Goal: Information Seeking & Learning: Learn about a topic

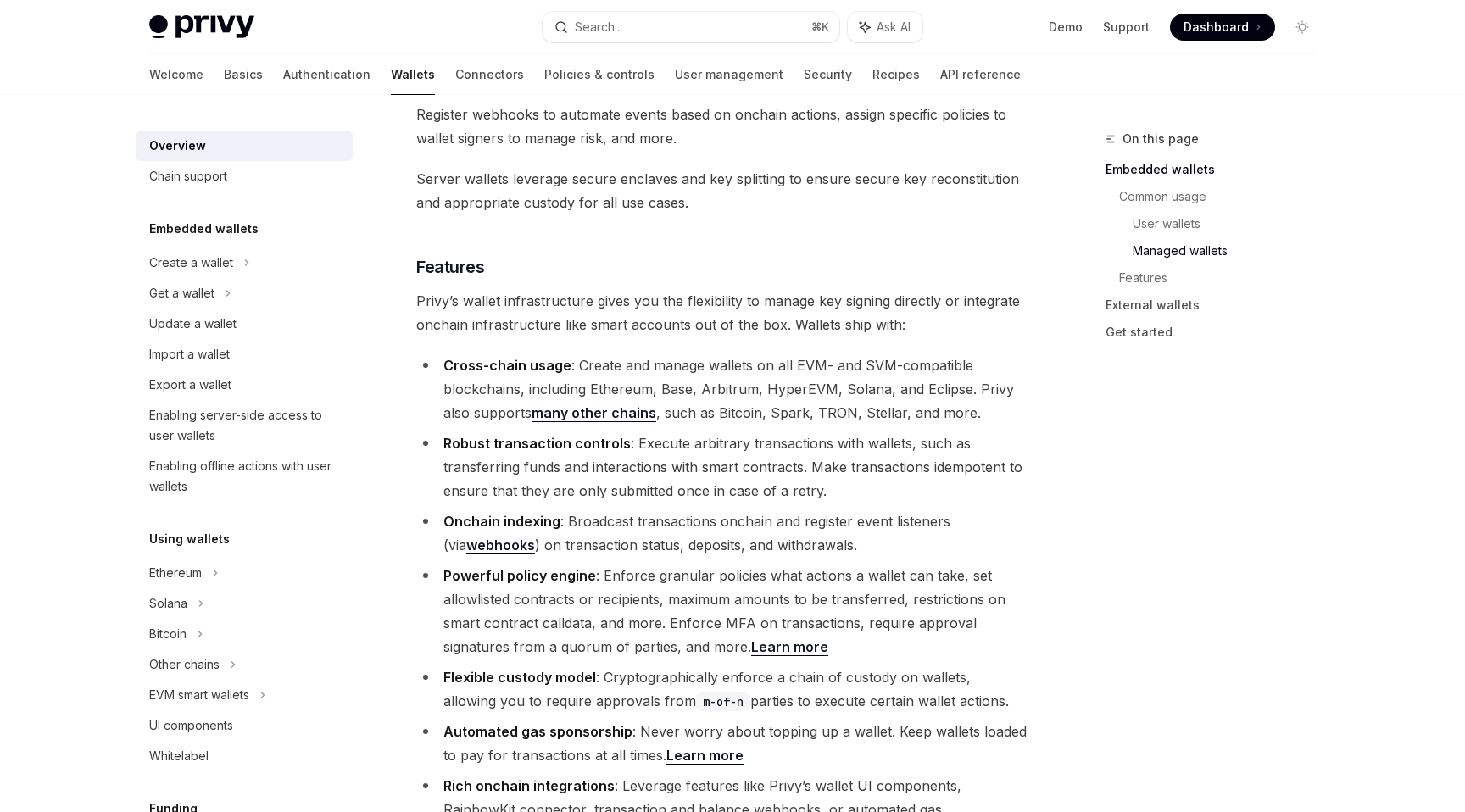
scroll to position [1710, 0]
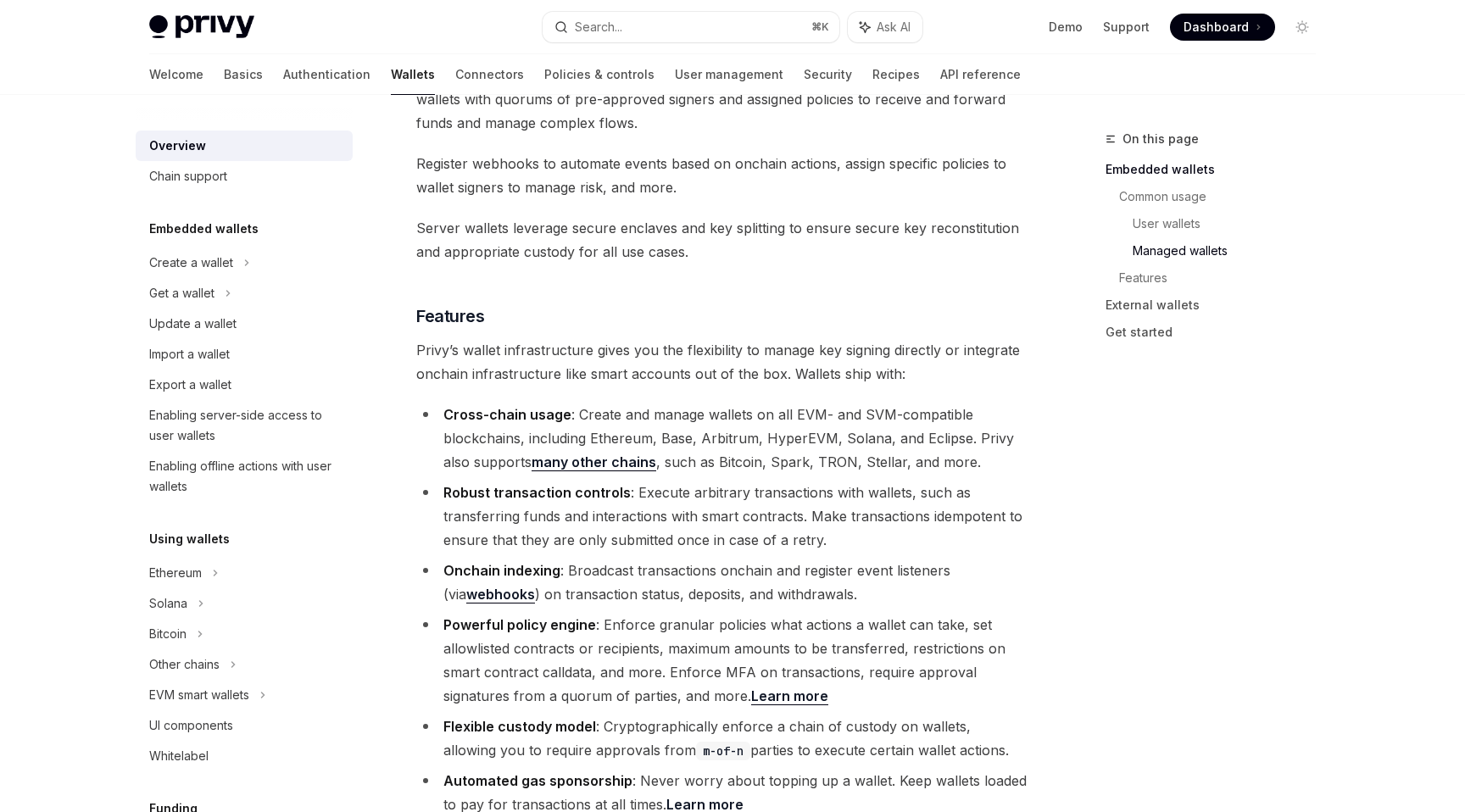
click at [615, 403] on li "Cross-chain usage : Create and manage wallets on all EVM- and SVM-compatible bl…" at bounding box center [722, 439] width 611 height 72
click at [701, 403] on li "Cross-chain usage : Create and manage wallets on all EVM- and SVM-compatible bl…" at bounding box center [722, 439] width 611 height 72
click at [623, 403] on li "Cross-chain usage : Create and manage wallets on all EVM- and SVM-compatible bl…" at bounding box center [722, 439] width 611 height 72
click at [691, 403] on li "Cross-chain usage : Create and manage wallets on all EVM- and SVM-compatible bl…" at bounding box center [722, 439] width 611 height 72
click at [720, 403] on li "Cross-chain usage : Create and manage wallets on all EVM- and SVM-compatible bl…" at bounding box center [722, 439] width 611 height 72
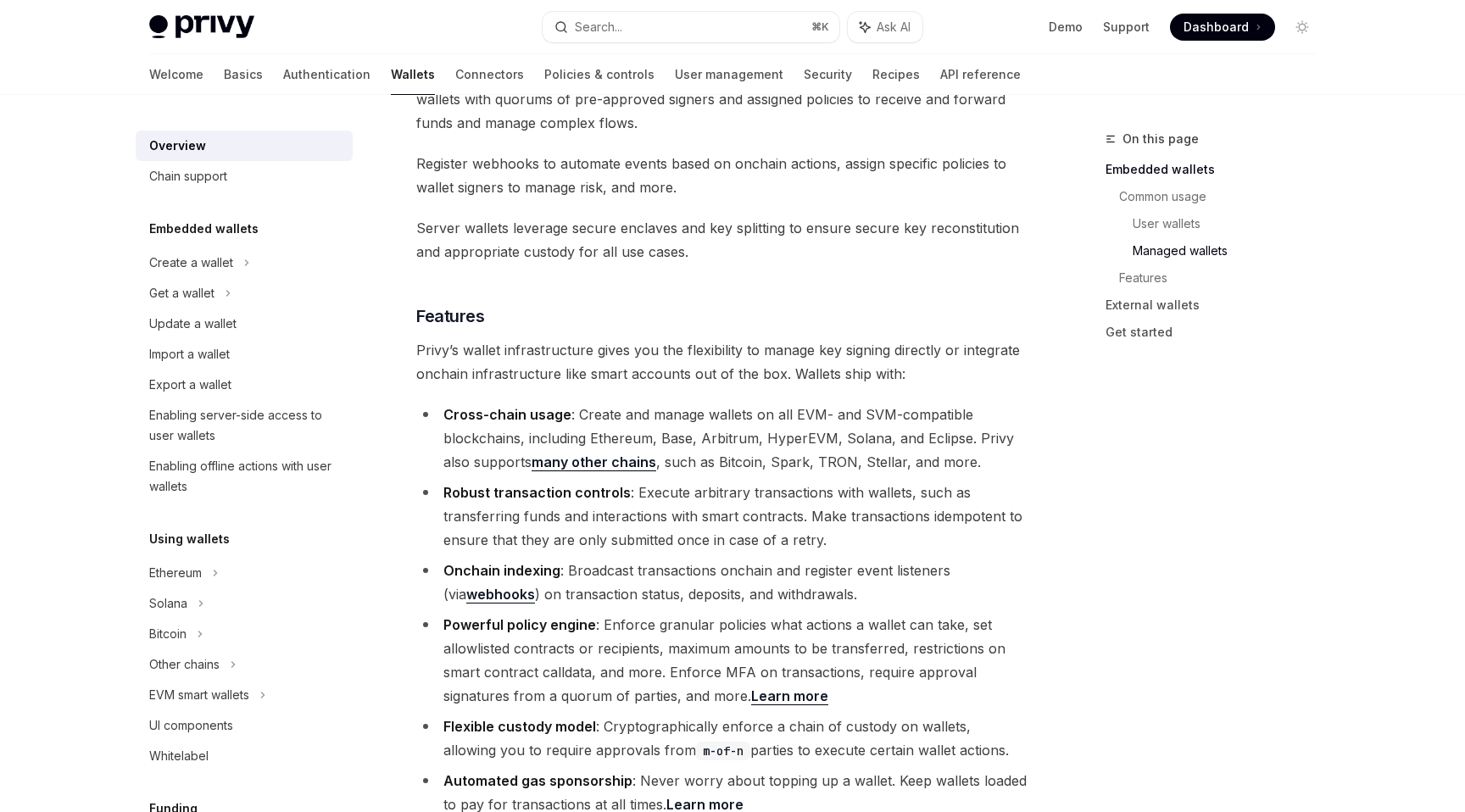
click at [662, 481] on li "Robust transaction controls : Execute arbitrary transactions with wallets, such…" at bounding box center [722, 516] width 611 height 72
click at [655, 482] on ul "Cross-chain usage : Create and manage wallets on all EVM- and SVM-compatible bl…" at bounding box center [722, 649] width 611 height 492
click at [660, 481] on li "Robust transaction controls : Execute arbitrary transactions with wallets, such…" at bounding box center [722, 516] width 611 height 72
click at [701, 481] on li "Robust transaction controls : Execute arbitrary transactions with wallets, such…" at bounding box center [722, 516] width 611 height 72
click at [666, 481] on li "Robust transaction controls : Execute arbitrary transactions with wallets, such…" at bounding box center [722, 516] width 611 height 72
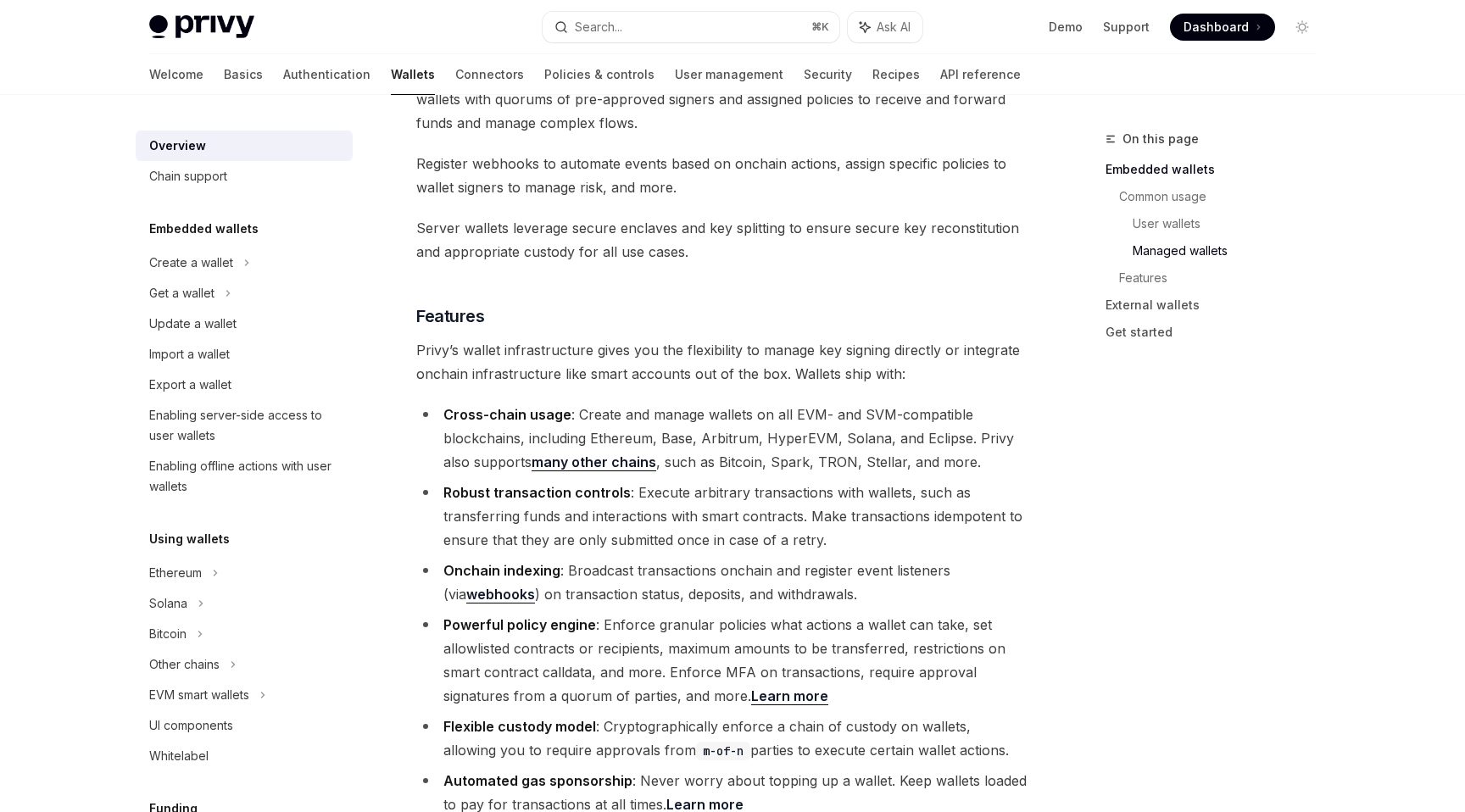
click at [652, 558] on li "Onchain indexing : Broadcast transactions onchain and register event listeners …" at bounding box center [722, 582] width 611 height 48
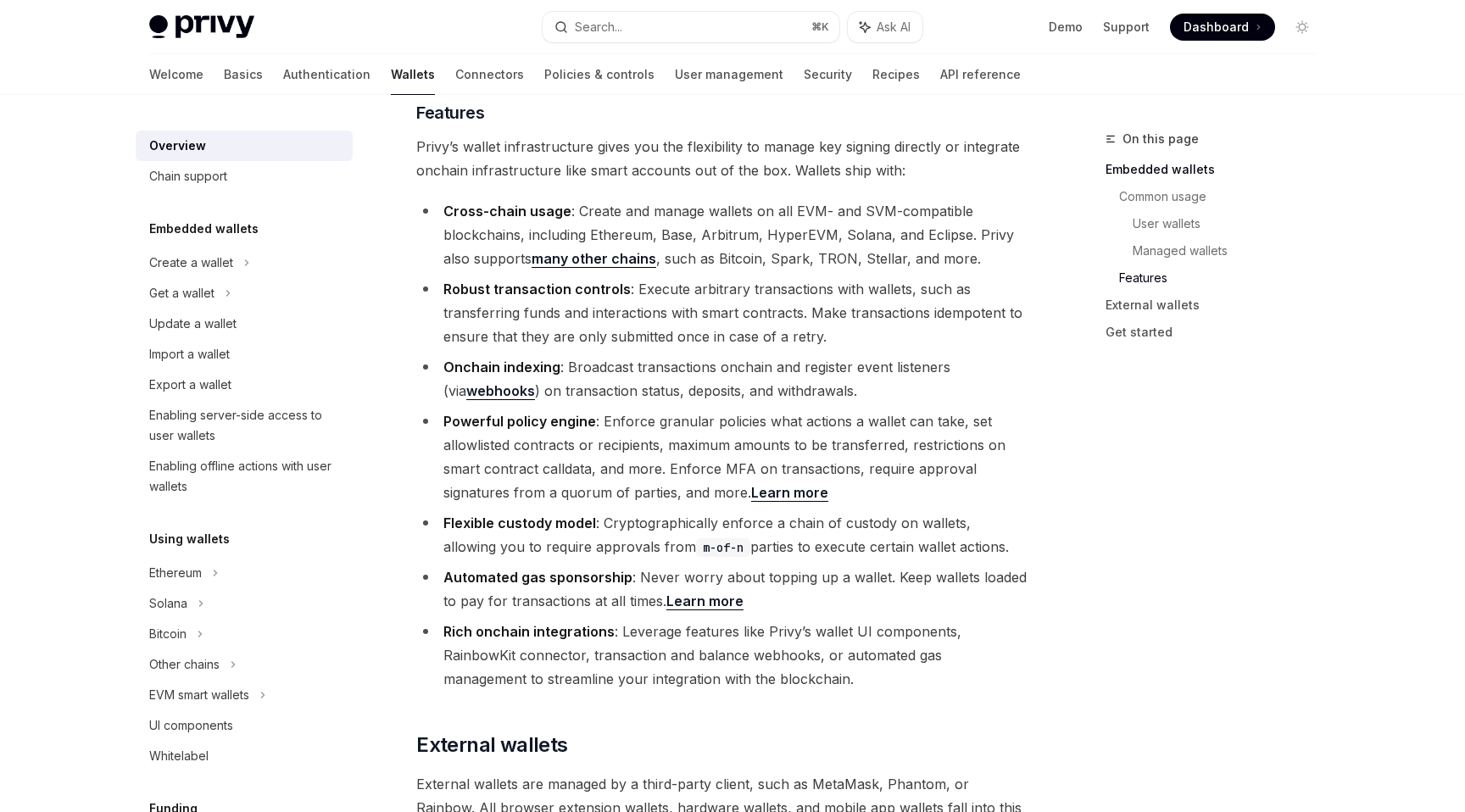
scroll to position [1917, 0]
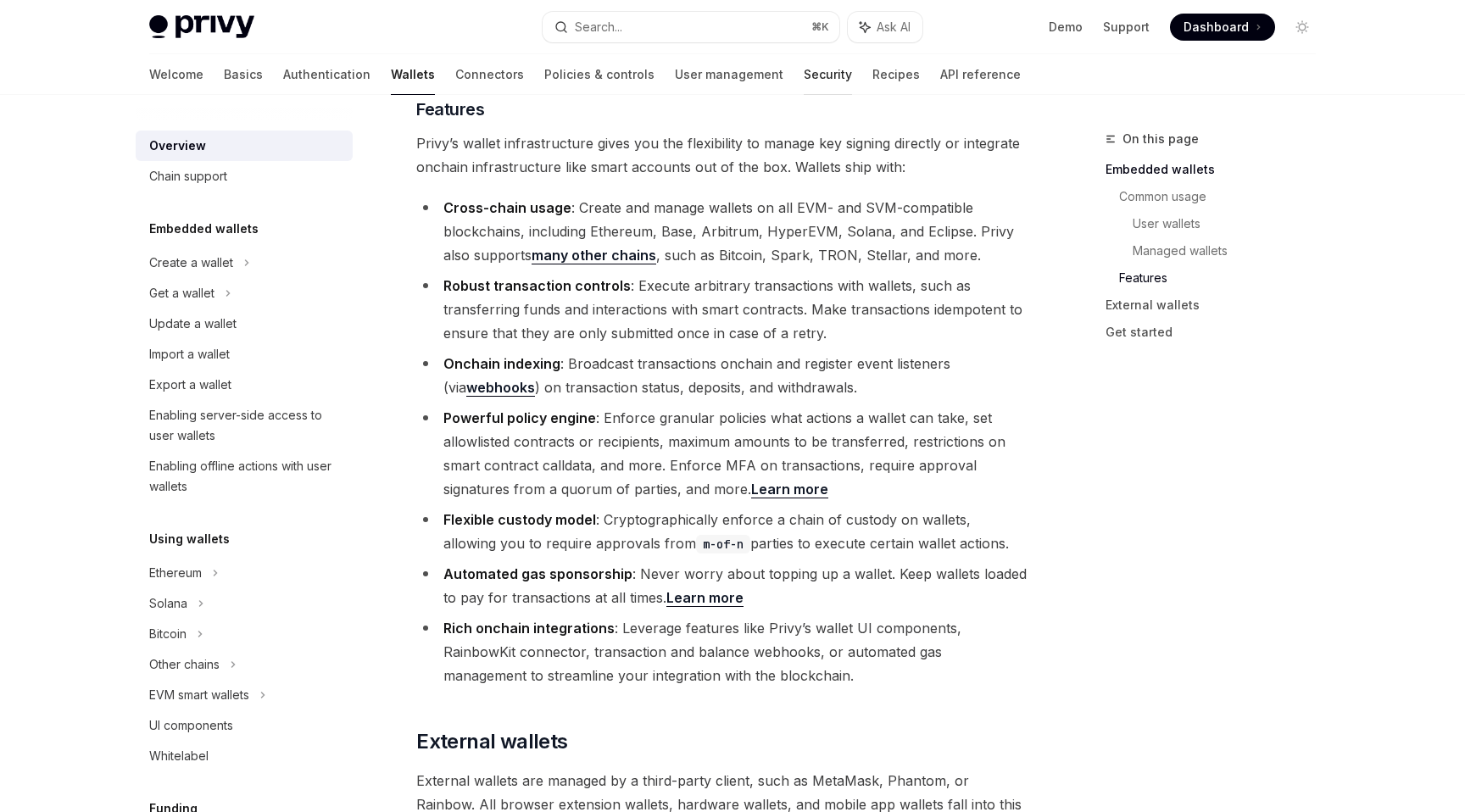
click at [804, 67] on link "Security" at bounding box center [828, 75] width 49 height 41
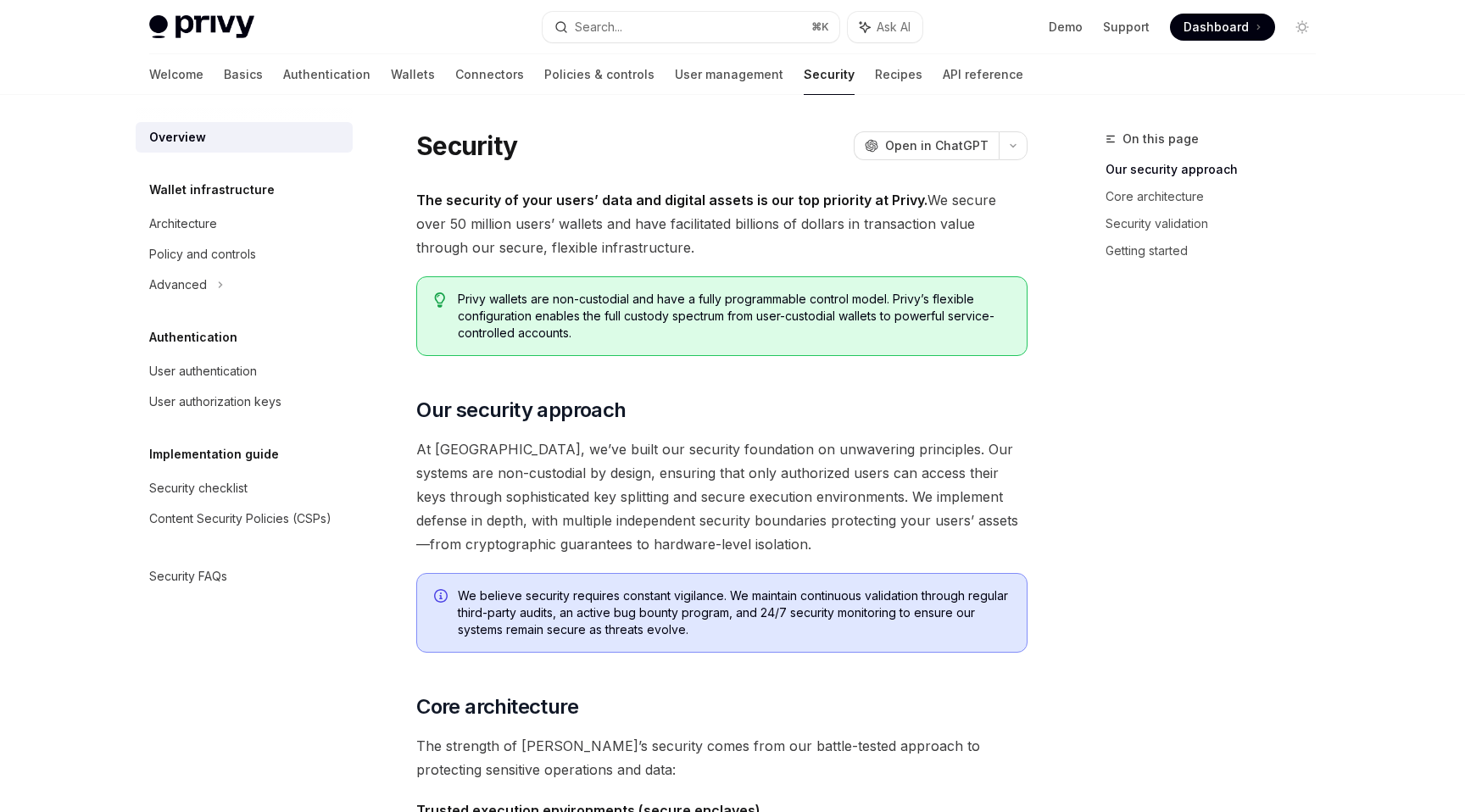
click at [636, 200] on strong "The security of your users’ data and digital assets is our top priority at Priv…" at bounding box center [672, 200] width 512 height 17
click at [695, 199] on strong "The security of your users’ data and digital assets is our top priority at Priv…" at bounding box center [672, 200] width 512 height 17
click at [680, 229] on span "The security of your users’ data and digital assets is our top priority at Priv…" at bounding box center [722, 224] width 611 height 72
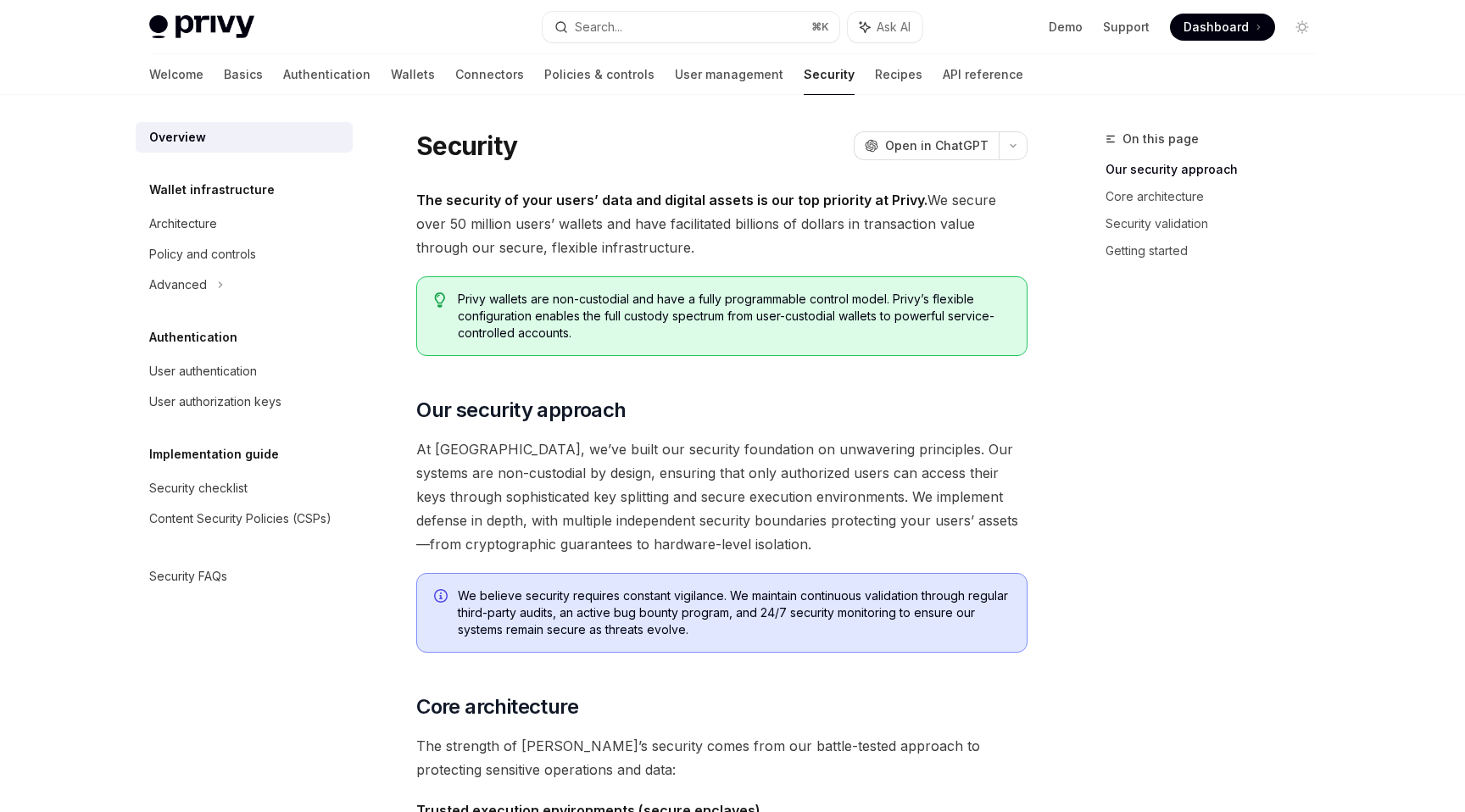
click at [656, 222] on span "The security of your users’ data and digital assets is our top priority at Priv…" at bounding box center [722, 224] width 611 height 72
click at [715, 222] on span "The security of your users’ data and digital assets is our top priority at Priv…" at bounding box center [722, 224] width 611 height 72
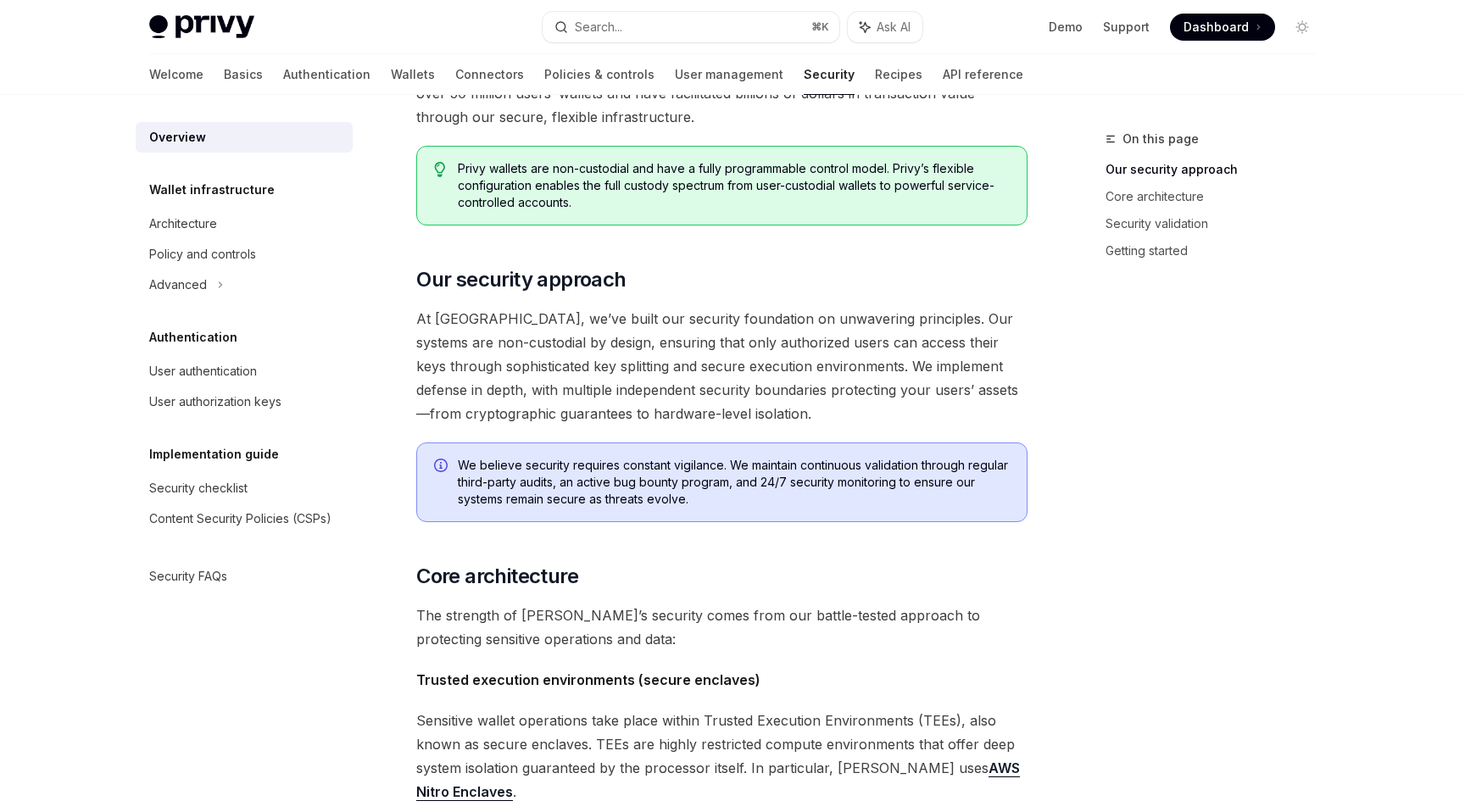
scroll to position [133, 0]
click at [649, 316] on span "At [GEOGRAPHIC_DATA], we’ve built our security foundation on unwavering princip…" at bounding box center [722, 363] width 611 height 118
click at [717, 316] on span "At [GEOGRAPHIC_DATA], we’ve built our security foundation on unwavering princip…" at bounding box center [722, 363] width 611 height 118
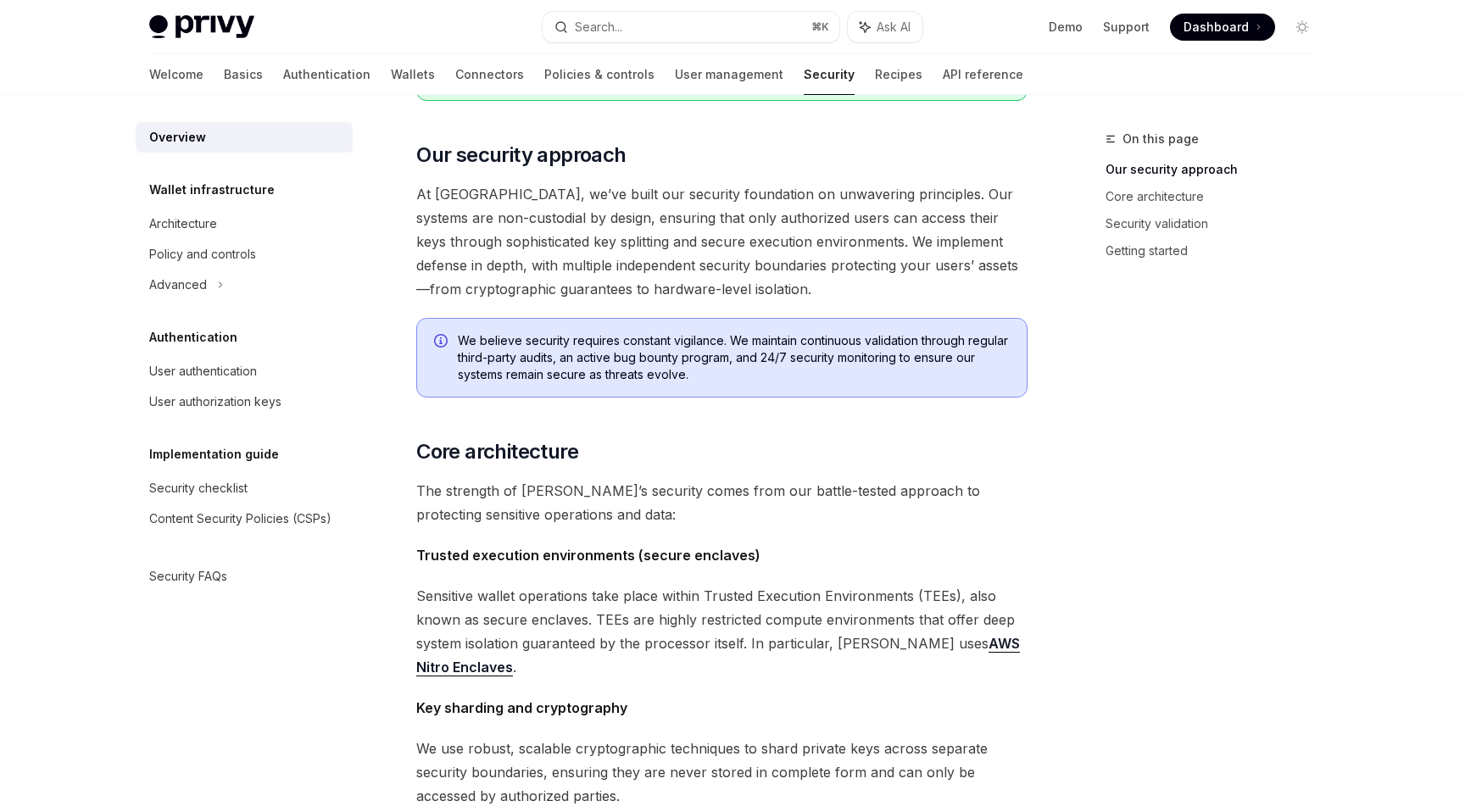
scroll to position [261, 0]
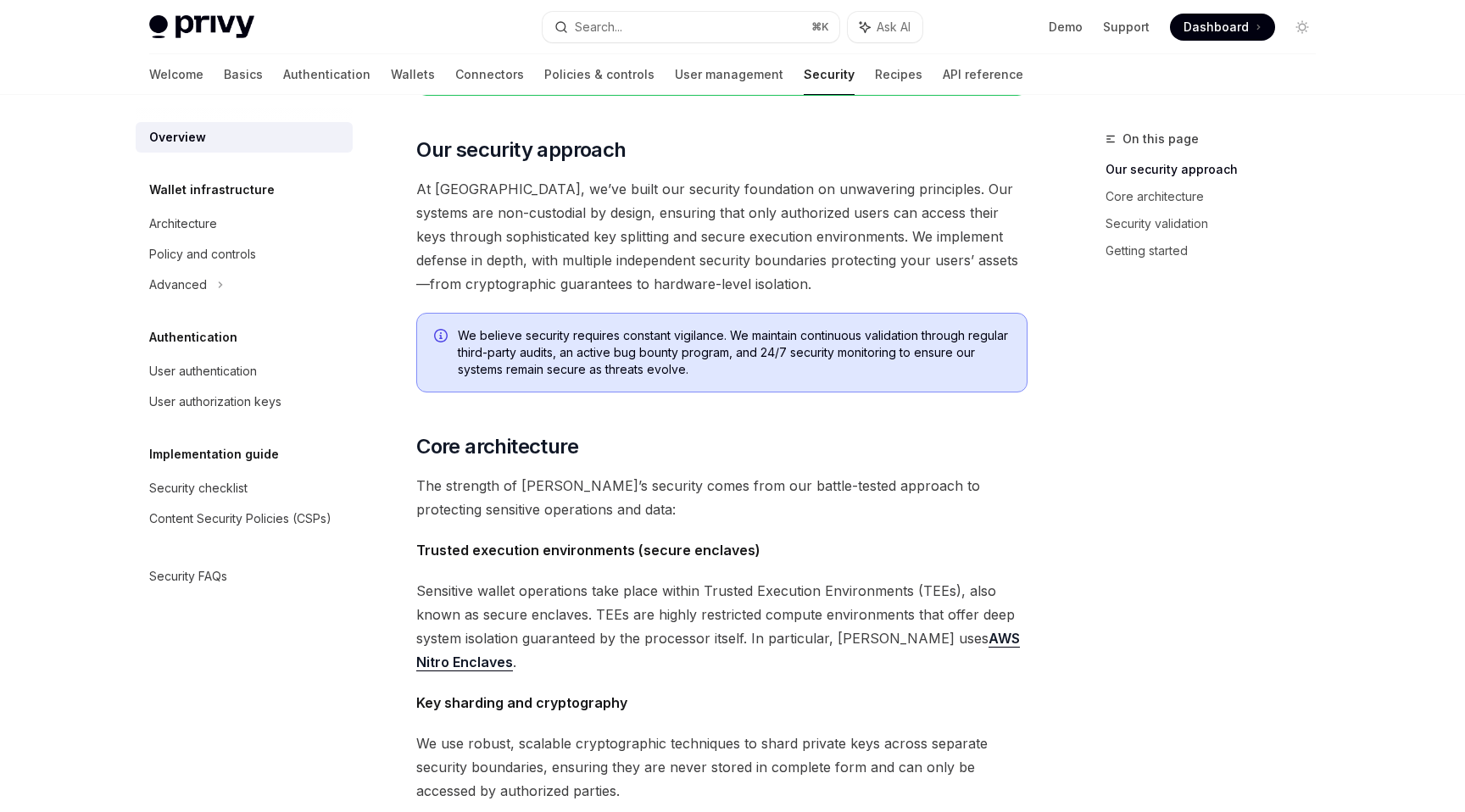
click at [661, 217] on span "At [GEOGRAPHIC_DATA], we’ve built our security foundation on unwavering princip…" at bounding box center [722, 236] width 611 height 118
click at [706, 211] on span "At [GEOGRAPHIC_DATA], we’ve built our security foundation on unwavering princip…" at bounding box center [722, 236] width 611 height 118
click at [709, 257] on span "At [GEOGRAPHIC_DATA], we’ve built our security foundation on unwavering princip…" at bounding box center [722, 236] width 611 height 118
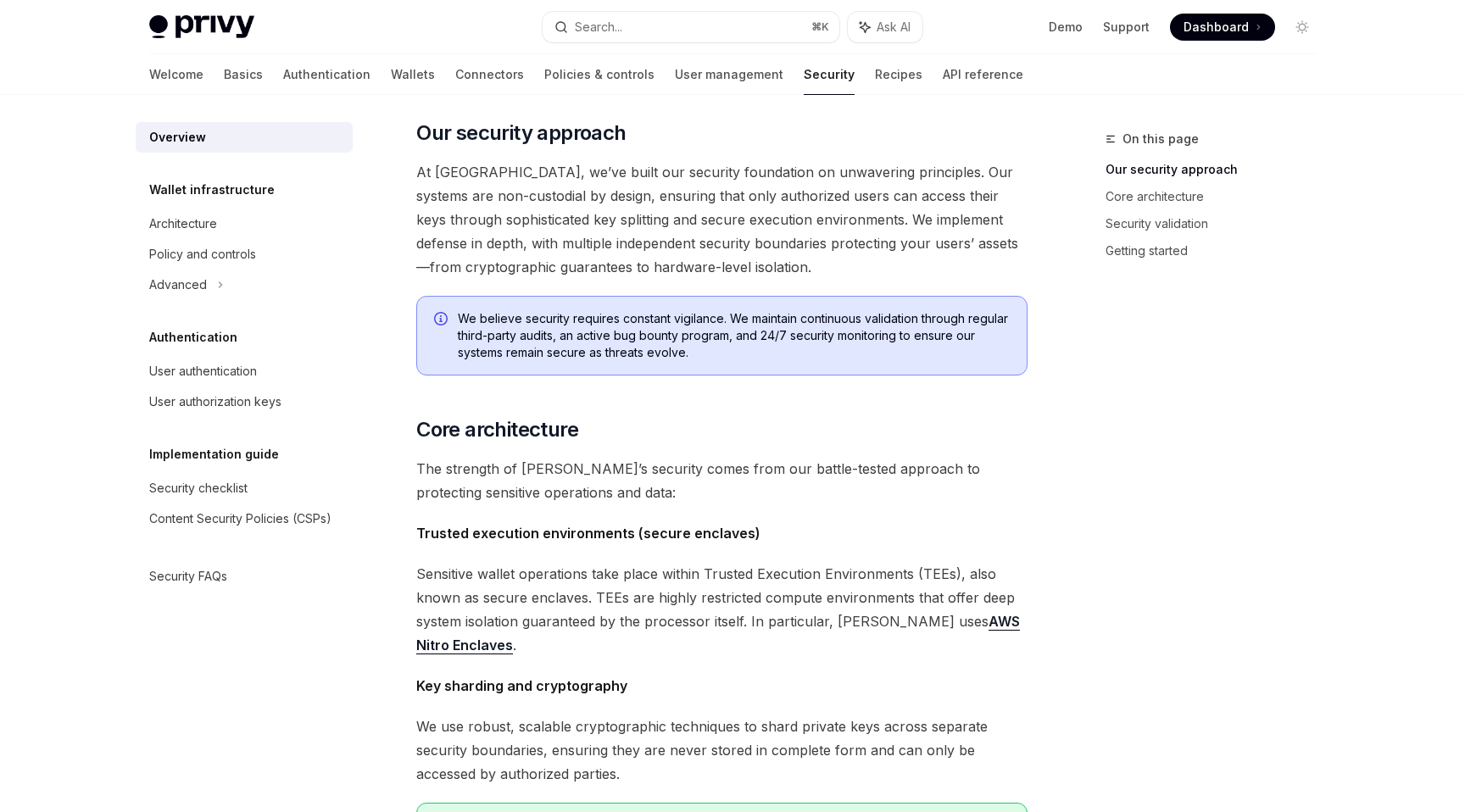
scroll to position [285, 0]
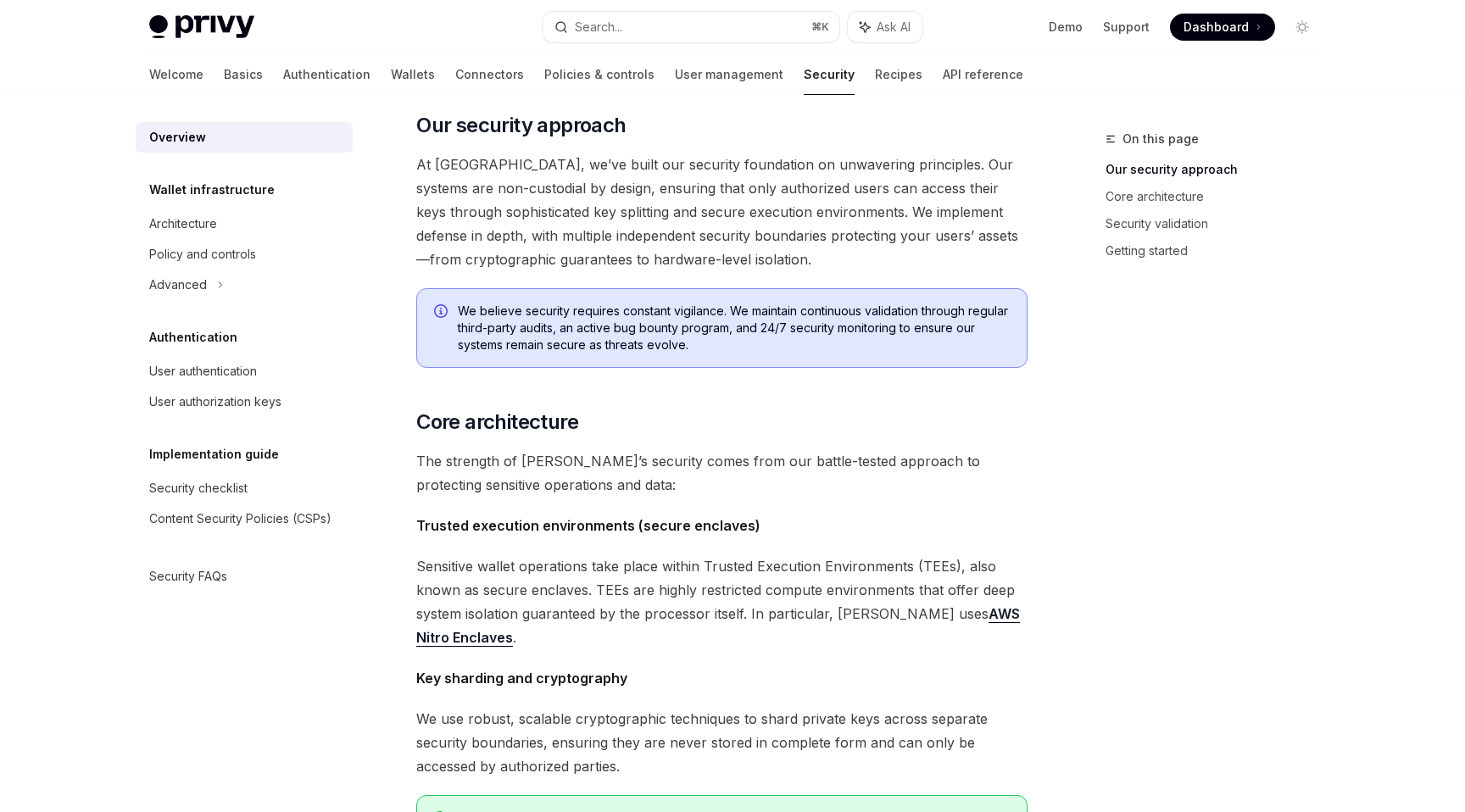
click at [626, 209] on span "At [GEOGRAPHIC_DATA], we’ve built our security foundation on unwavering princip…" at bounding box center [722, 211] width 611 height 118
click at [706, 208] on span "At [GEOGRAPHIC_DATA], we’ve built our security foundation on unwavering princip…" at bounding box center [722, 211] width 611 height 118
click at [779, 214] on span "At [GEOGRAPHIC_DATA], we’ve built our security foundation on unwavering princip…" at bounding box center [722, 211] width 611 height 118
click at [702, 249] on span "At [GEOGRAPHIC_DATA], we’ve built our security foundation on unwavering princip…" at bounding box center [722, 211] width 611 height 118
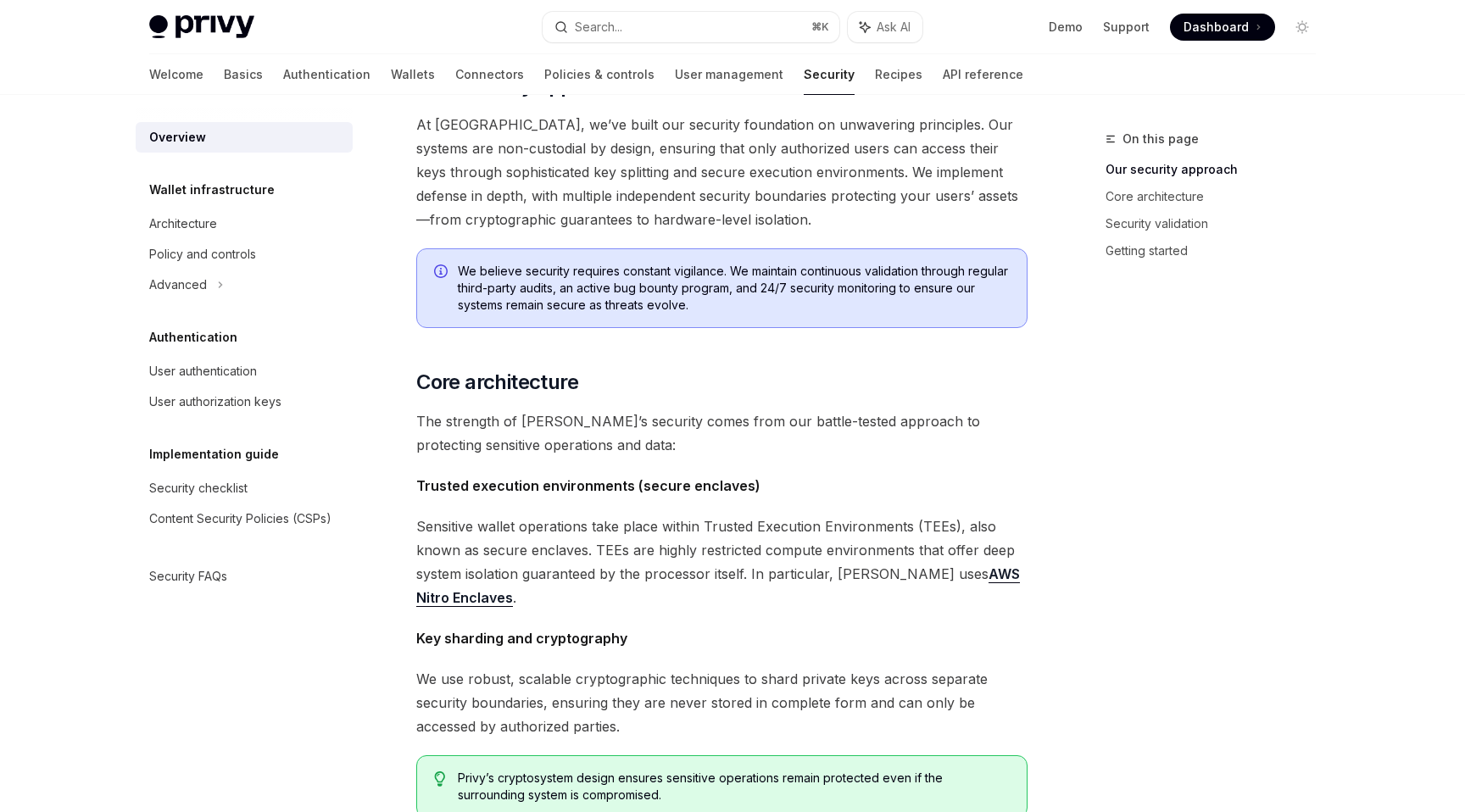
scroll to position [325, 0]
click at [672, 210] on span "At [GEOGRAPHIC_DATA], we’ve built our security foundation on unwavering princip…" at bounding box center [722, 170] width 611 height 118
click at [669, 198] on span "At [GEOGRAPHIC_DATA], we’ve built our security foundation on unwavering princip…" at bounding box center [722, 170] width 611 height 118
click at [716, 198] on span "At [GEOGRAPHIC_DATA], we’ve built our security foundation on unwavering princip…" at bounding box center [722, 170] width 611 height 118
click at [716, 215] on span "At [GEOGRAPHIC_DATA], we’ve built our security foundation on unwavering princip…" at bounding box center [722, 170] width 611 height 118
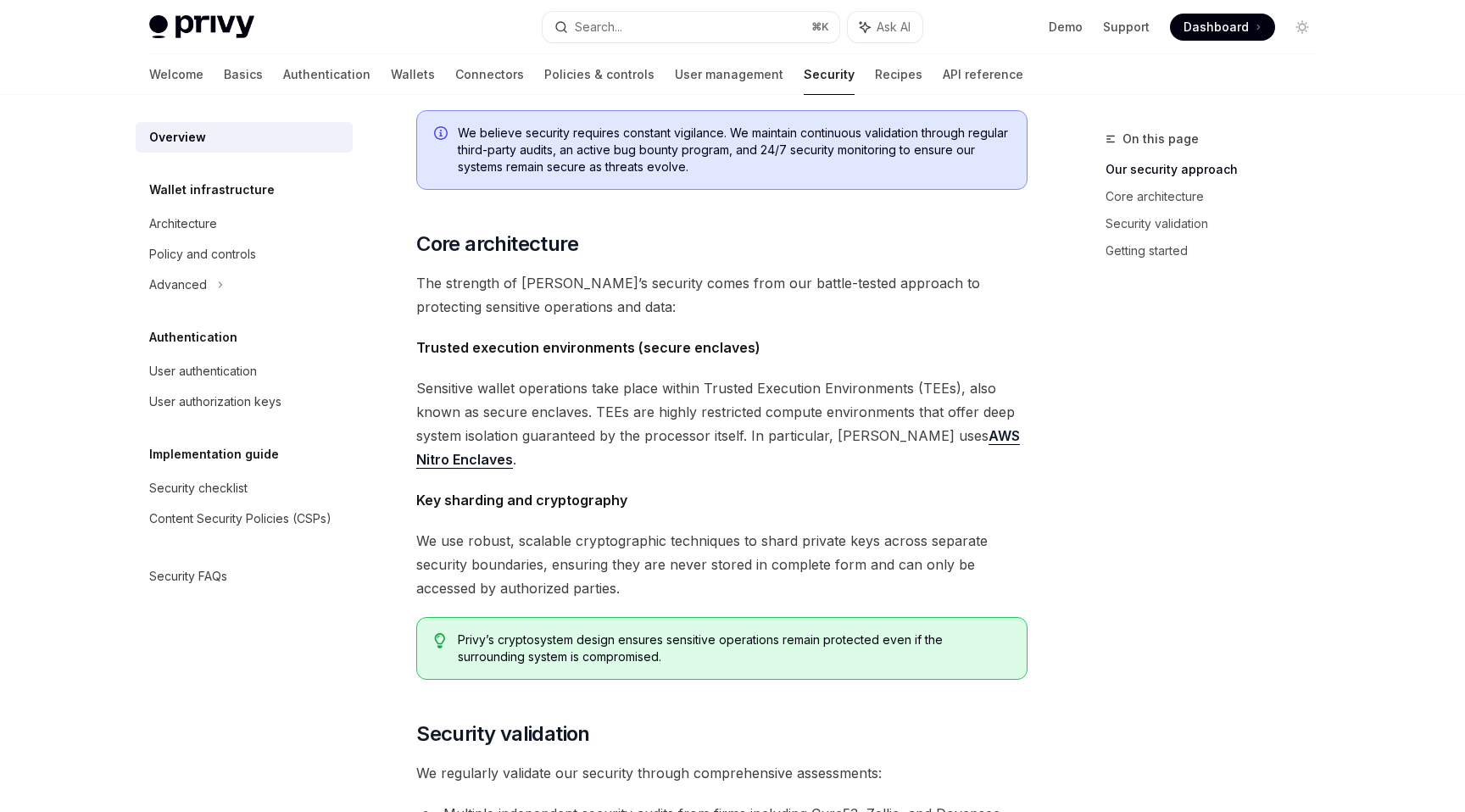
scroll to position [472, 0]
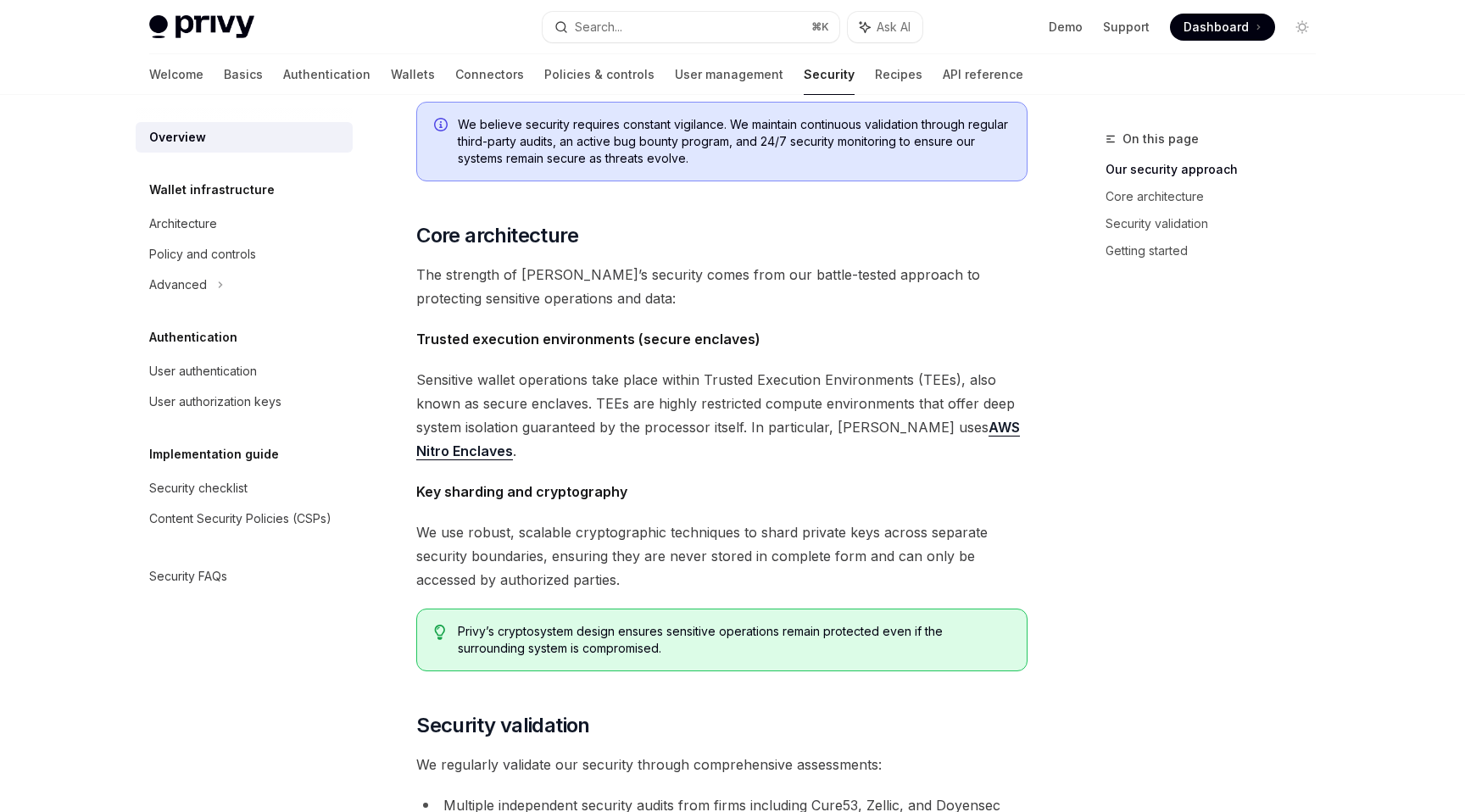
click at [579, 275] on span "The strength of [PERSON_NAME]’s security comes from our battle-tested approach …" at bounding box center [722, 287] width 611 height 48
click at [647, 271] on span "The strength of [PERSON_NAME]’s security comes from our battle-tested approach …" at bounding box center [722, 287] width 611 height 48
click at [743, 272] on span "The strength of [PERSON_NAME]’s security comes from our battle-tested approach …" at bounding box center [722, 287] width 611 height 48
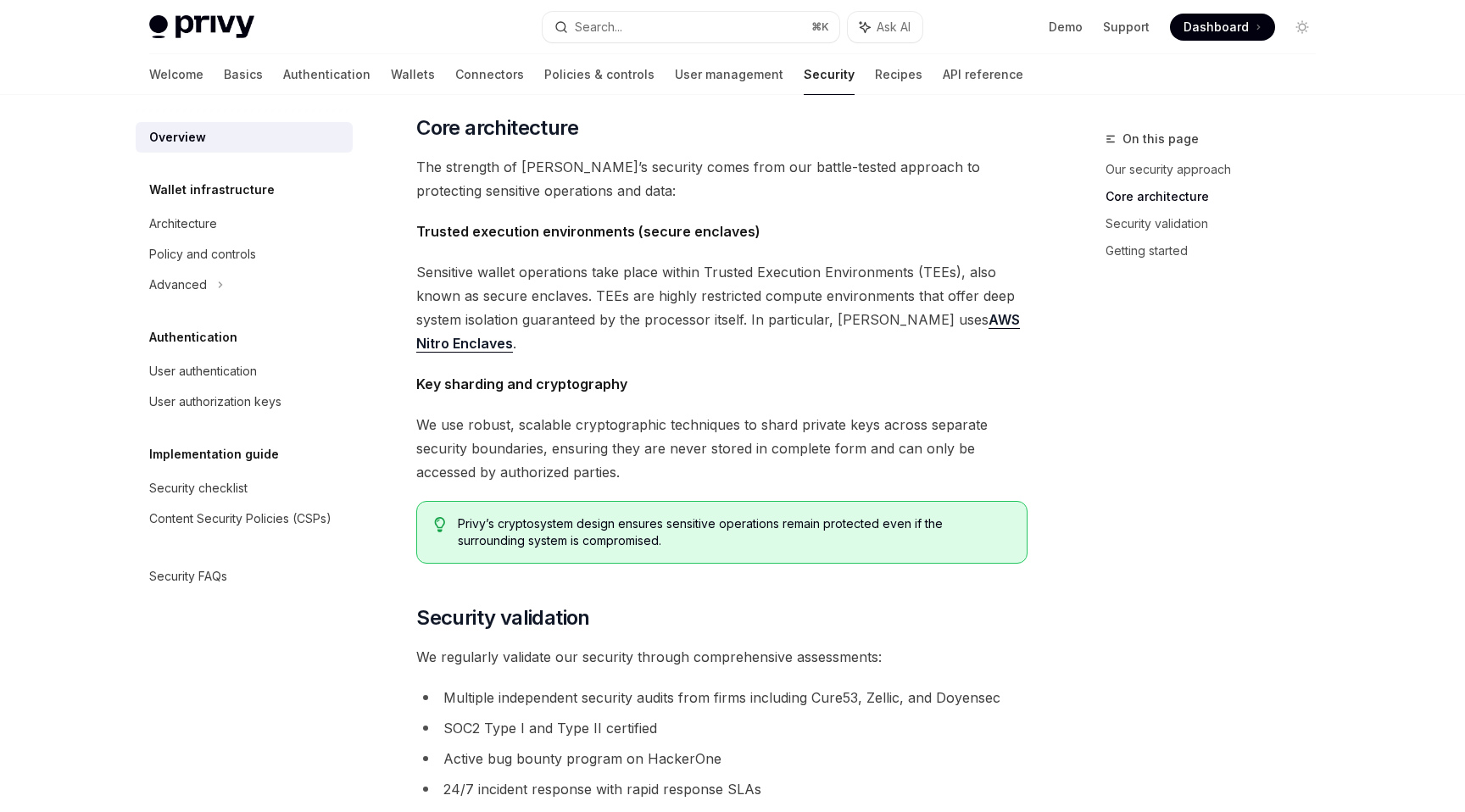
scroll to position [580, 0]
click at [690, 272] on span "Sensitive wallet operations take place within Trusted Execution Environments (T…" at bounding box center [722, 305] width 611 height 95
click at [735, 270] on span "Sensitive wallet operations take place within Trusted Execution Environments (T…" at bounding box center [722, 305] width 611 height 95
click at [730, 313] on span "Sensitive wallet operations take place within Trusted Execution Environments (T…" at bounding box center [722, 305] width 611 height 95
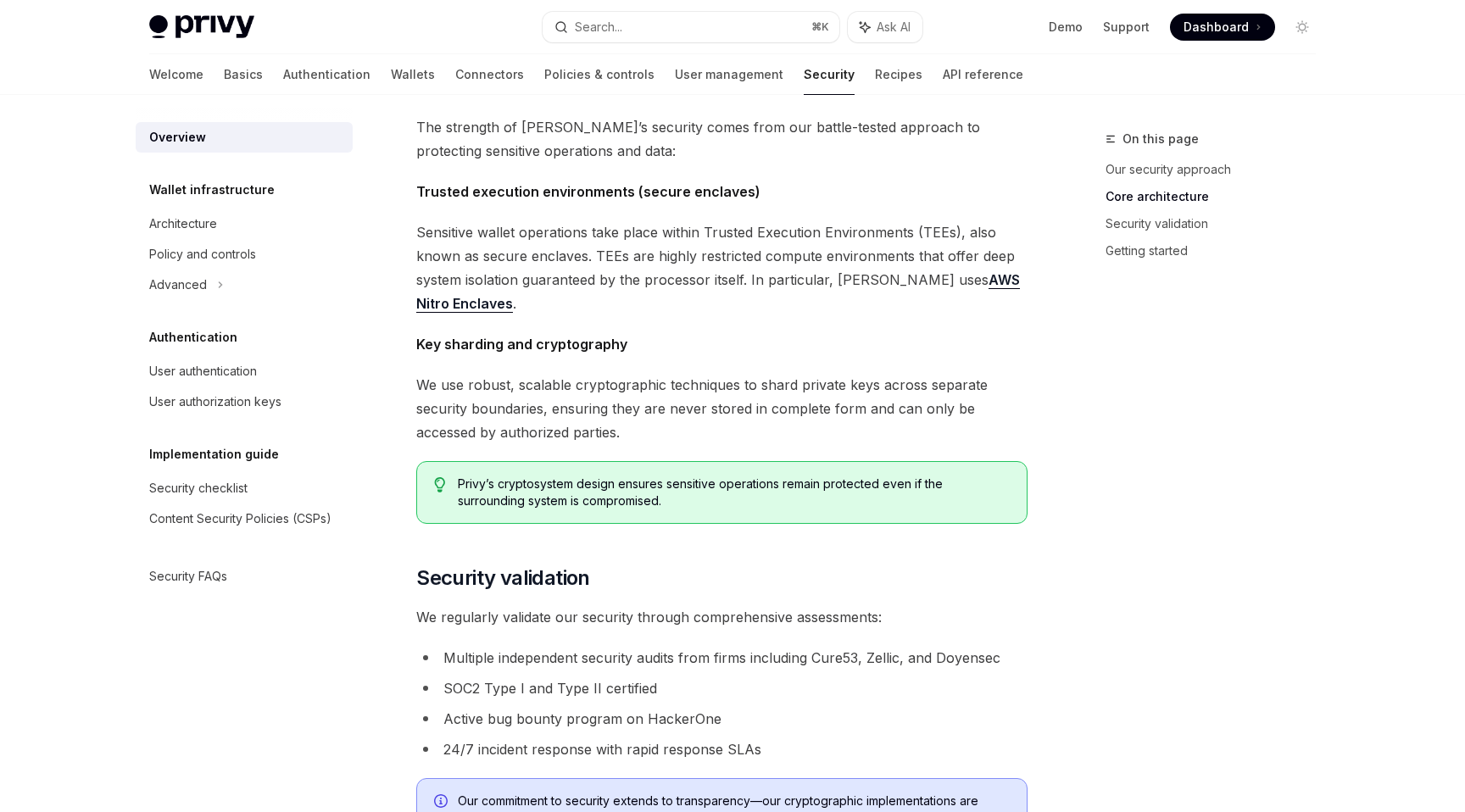
scroll to position [621, 0]
click at [654, 282] on span "Sensitive wallet operations take place within Trusted Execution Environments (T…" at bounding box center [722, 266] width 611 height 95
click at [725, 282] on span "Sensitive wallet operations take place within Trusted Execution Environments (T…" at bounding box center [722, 266] width 611 height 95
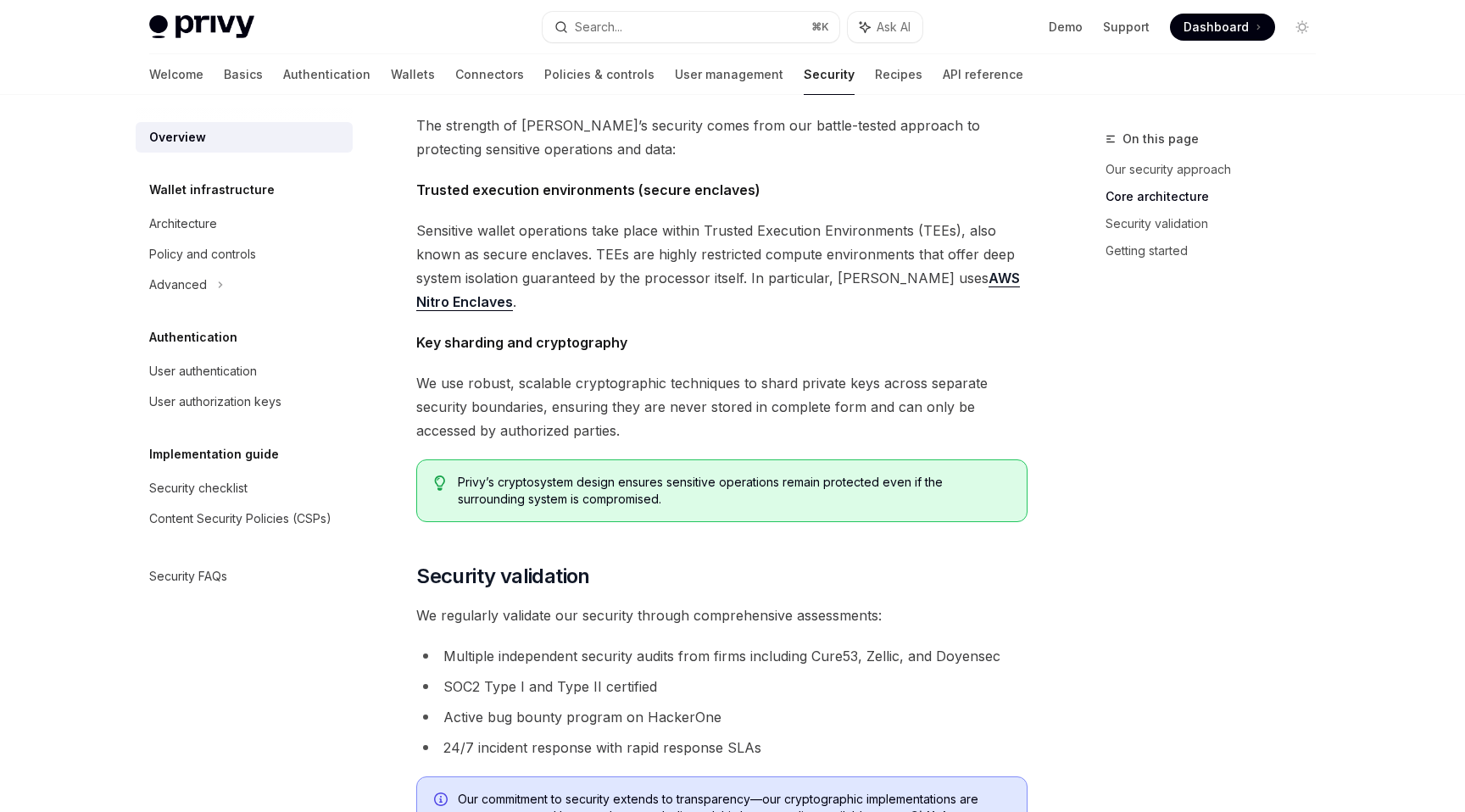
click at [630, 277] on span "Sensitive wallet operations take place within Trusted Execution Environments (T…" at bounding box center [722, 266] width 611 height 95
click at [680, 276] on span "Sensitive wallet operations take place within Trusted Execution Environments (T…" at bounding box center [722, 266] width 611 height 95
click at [679, 338] on span "Key sharding and cryptography" at bounding box center [722, 342] width 611 height 24
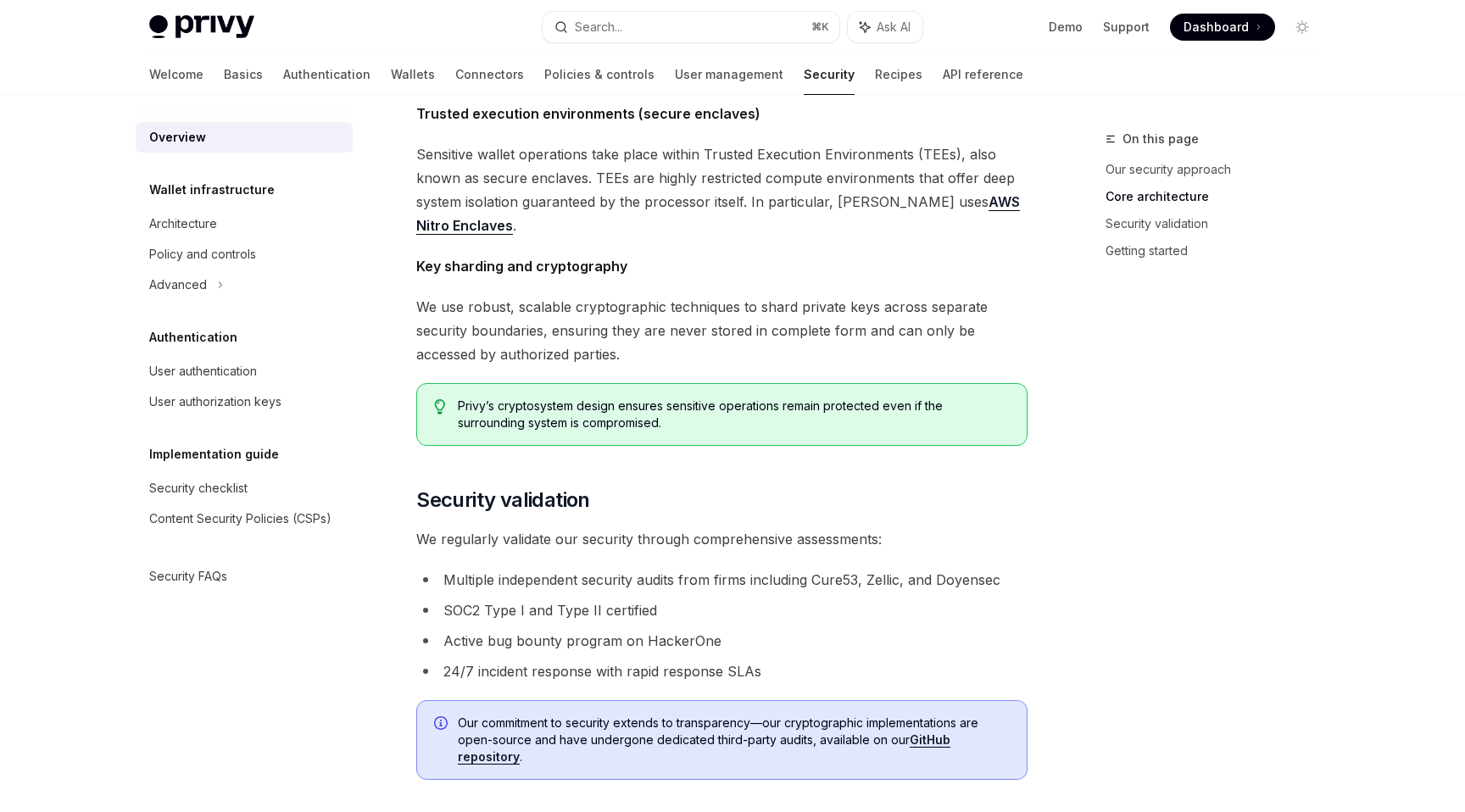
scroll to position [699, 0]
click at [629, 305] on span "We use robust, scalable cryptographic techniques to shard private keys across s…" at bounding box center [722, 329] width 611 height 72
click at [690, 306] on span "We use robust, scalable cryptographic techniques to shard private keys across s…" at bounding box center [722, 329] width 611 height 72
click at [690, 326] on span "We use robust, scalable cryptographic techniques to shard private keys across s…" at bounding box center [722, 329] width 611 height 72
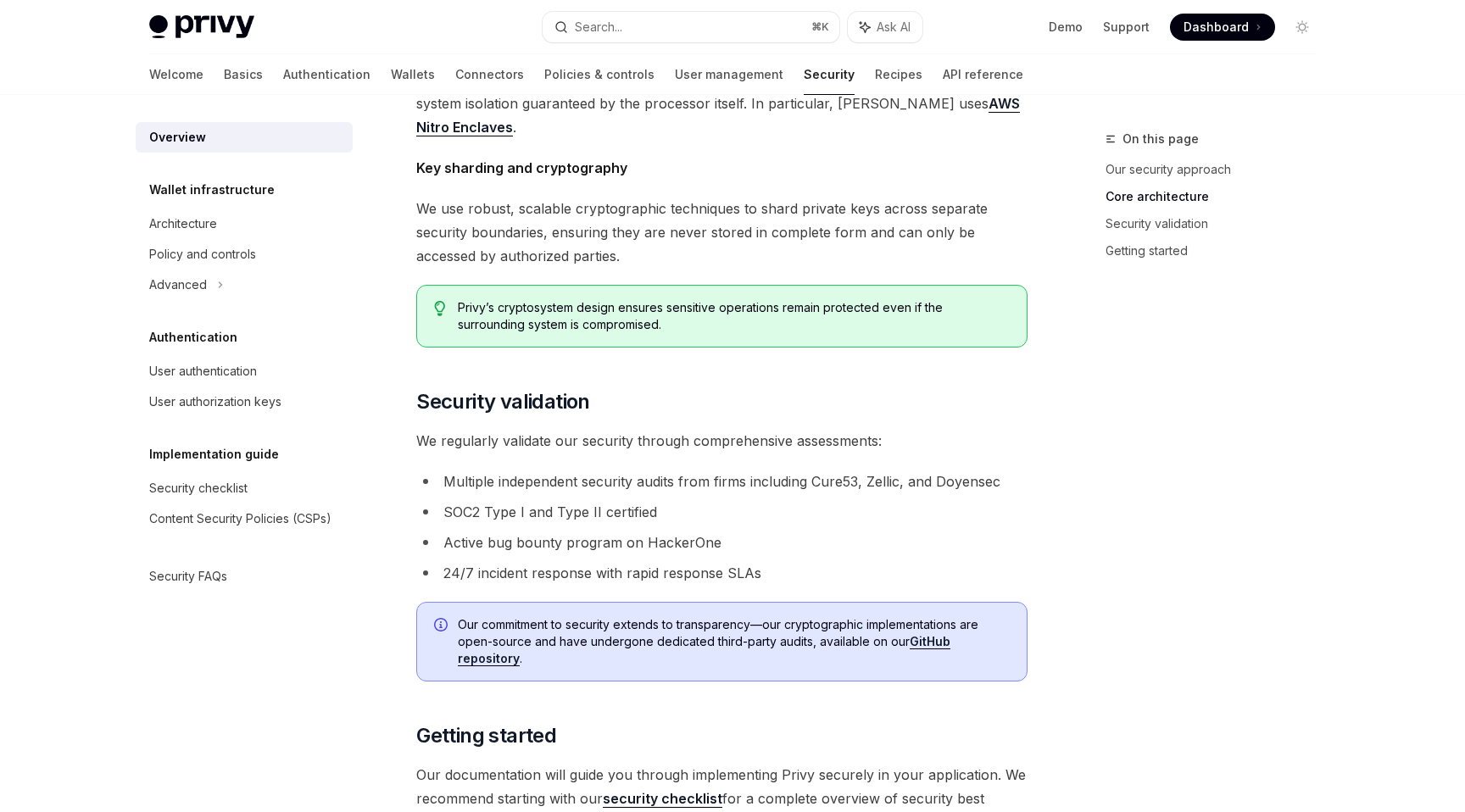
scroll to position [801, 0]
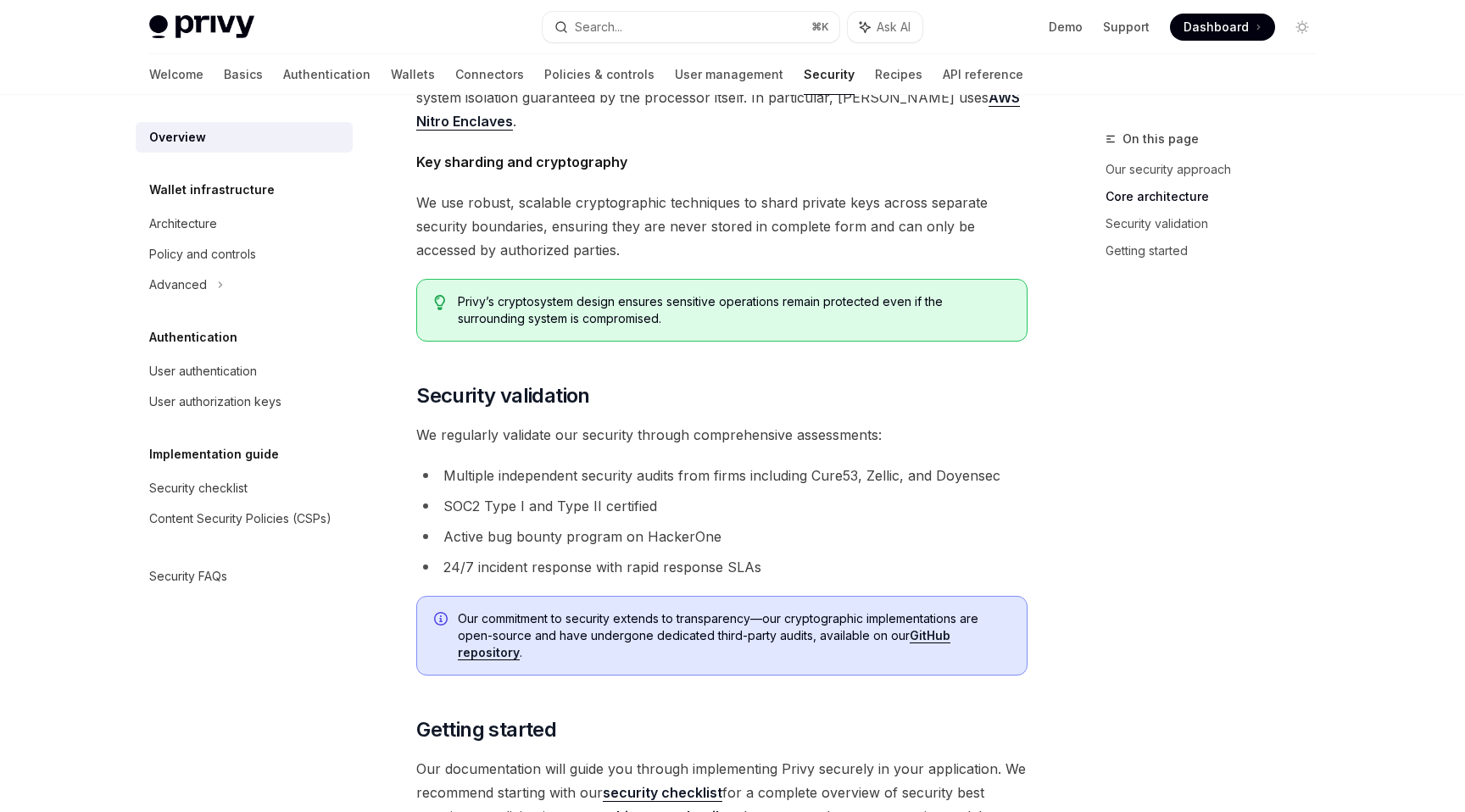
click at [661, 301] on span "Privy’s cryptosystem design ensures sensitive operations remain protected even …" at bounding box center [733, 310] width 552 height 34
click at [668, 338] on div "Privy’s cryptosystem design ensures sensitive operations remain protected even …" at bounding box center [722, 309] width 611 height 63
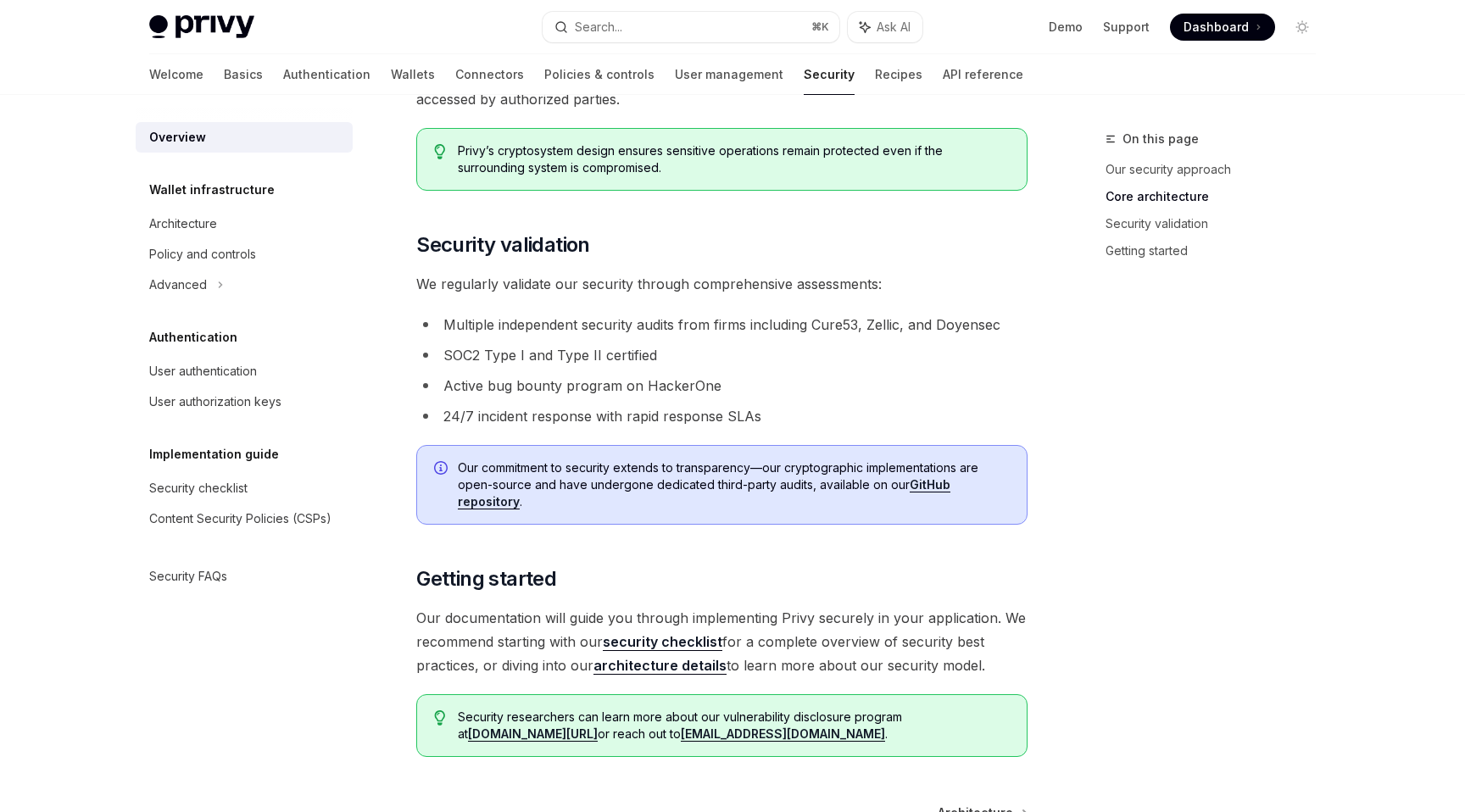
scroll to position [953, 0]
click at [649, 323] on li "Multiple independent security audits from firms including Cure53, Zellic, and D…" at bounding box center [722, 323] width 611 height 24
click at [642, 280] on span "We regularly validate our security through comprehensive assessments:" at bounding box center [722, 283] width 611 height 24
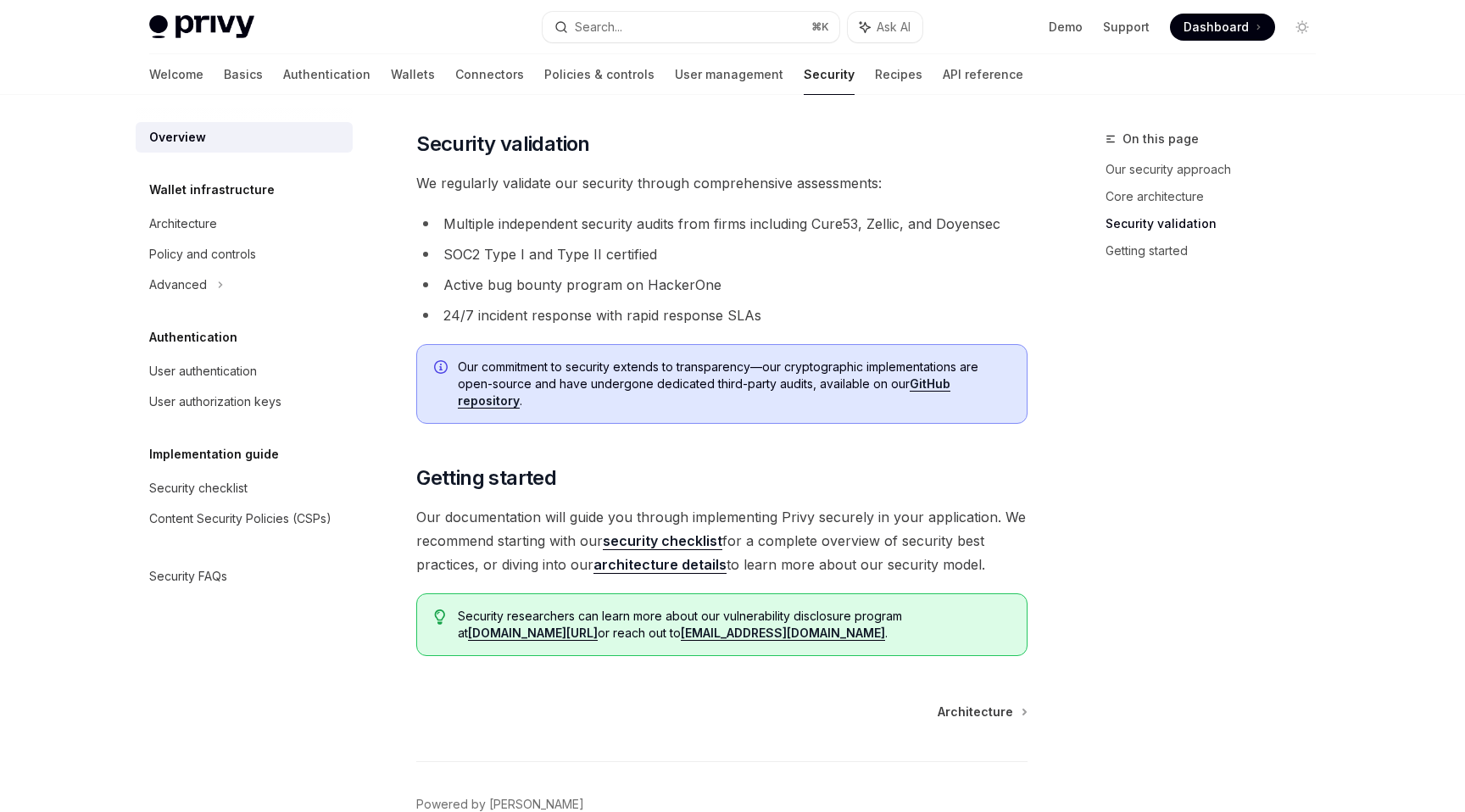
scroll to position [1055, 0]
click at [629, 315] on li "24/7 incident response with rapid response SLAs" at bounding box center [722, 313] width 611 height 24
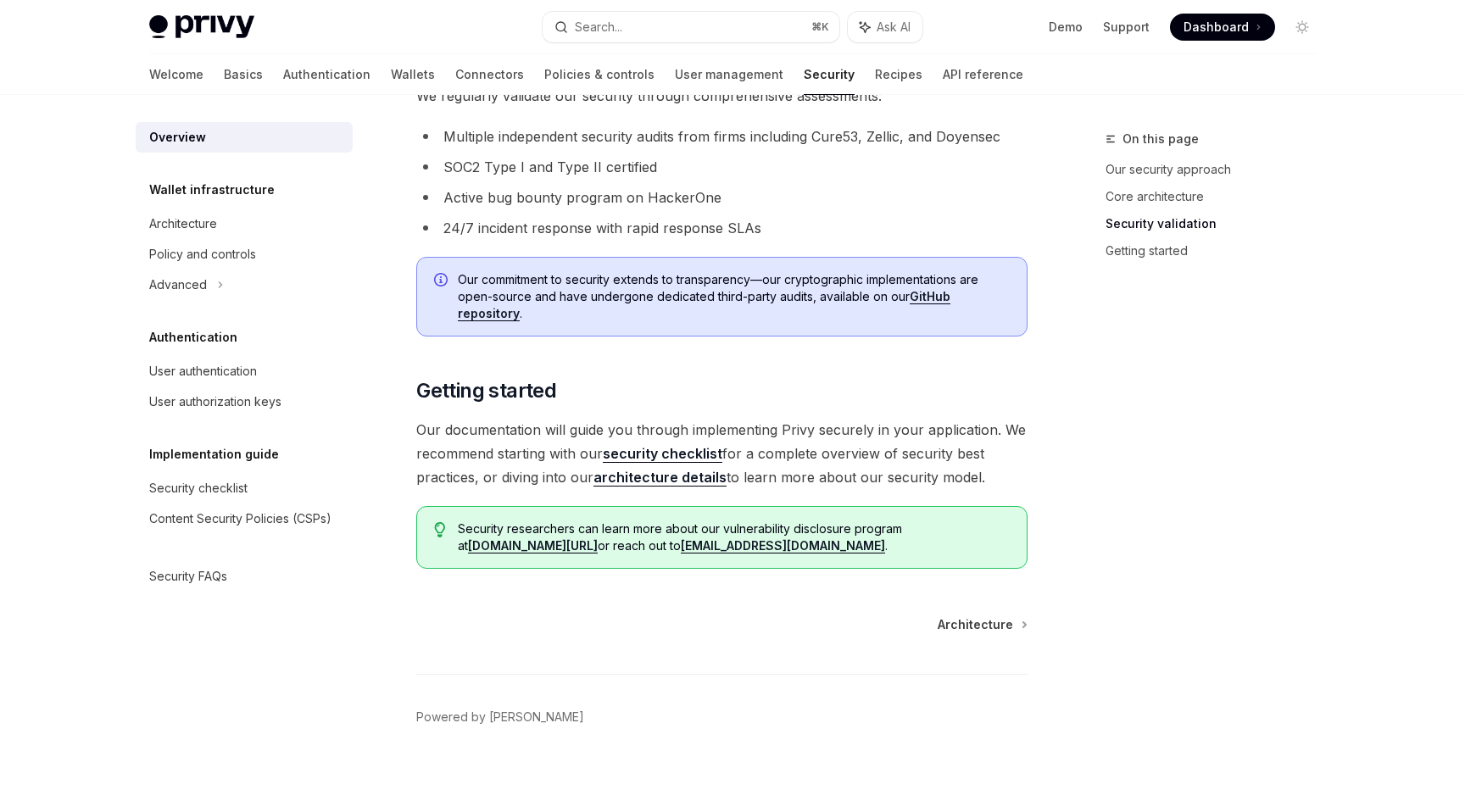
scroll to position [1148, 0]
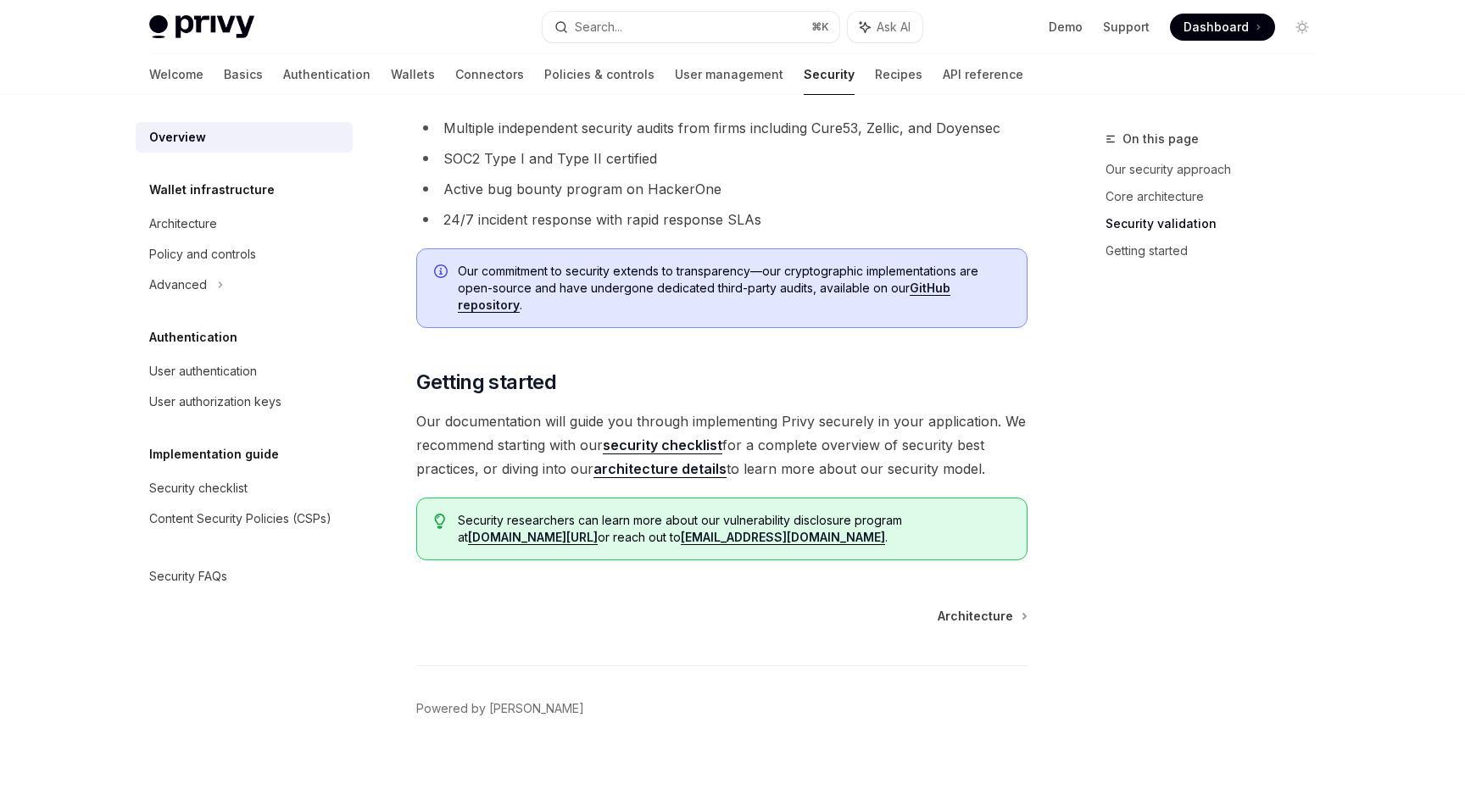
click at [659, 417] on span "Our documentation will guide you through implementing Privy securely in your ap…" at bounding box center [722, 445] width 611 height 72
click at [667, 469] on link "architecture details" at bounding box center [660, 470] width 133 height 18
type textarea "*"
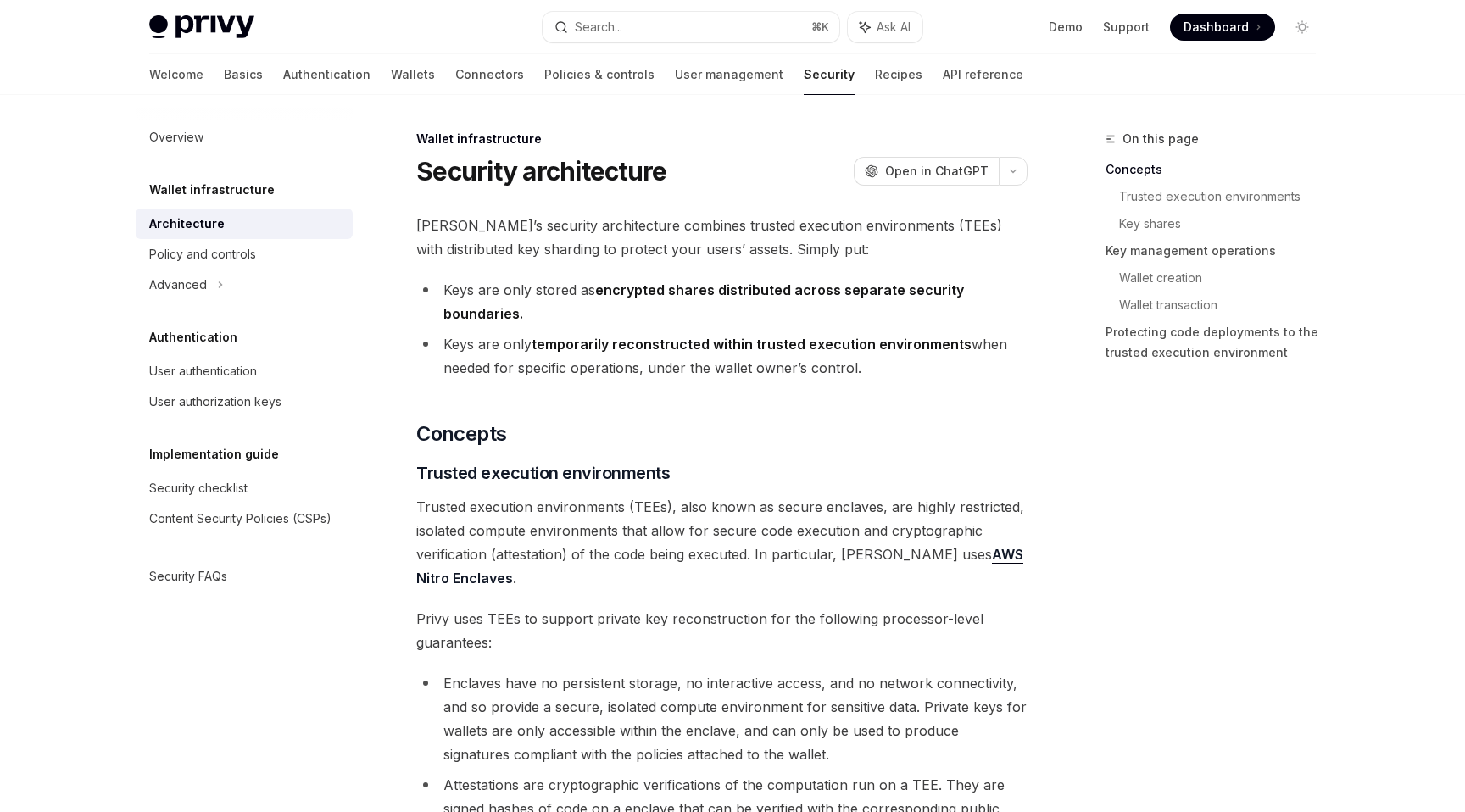
scroll to position [27, 0]
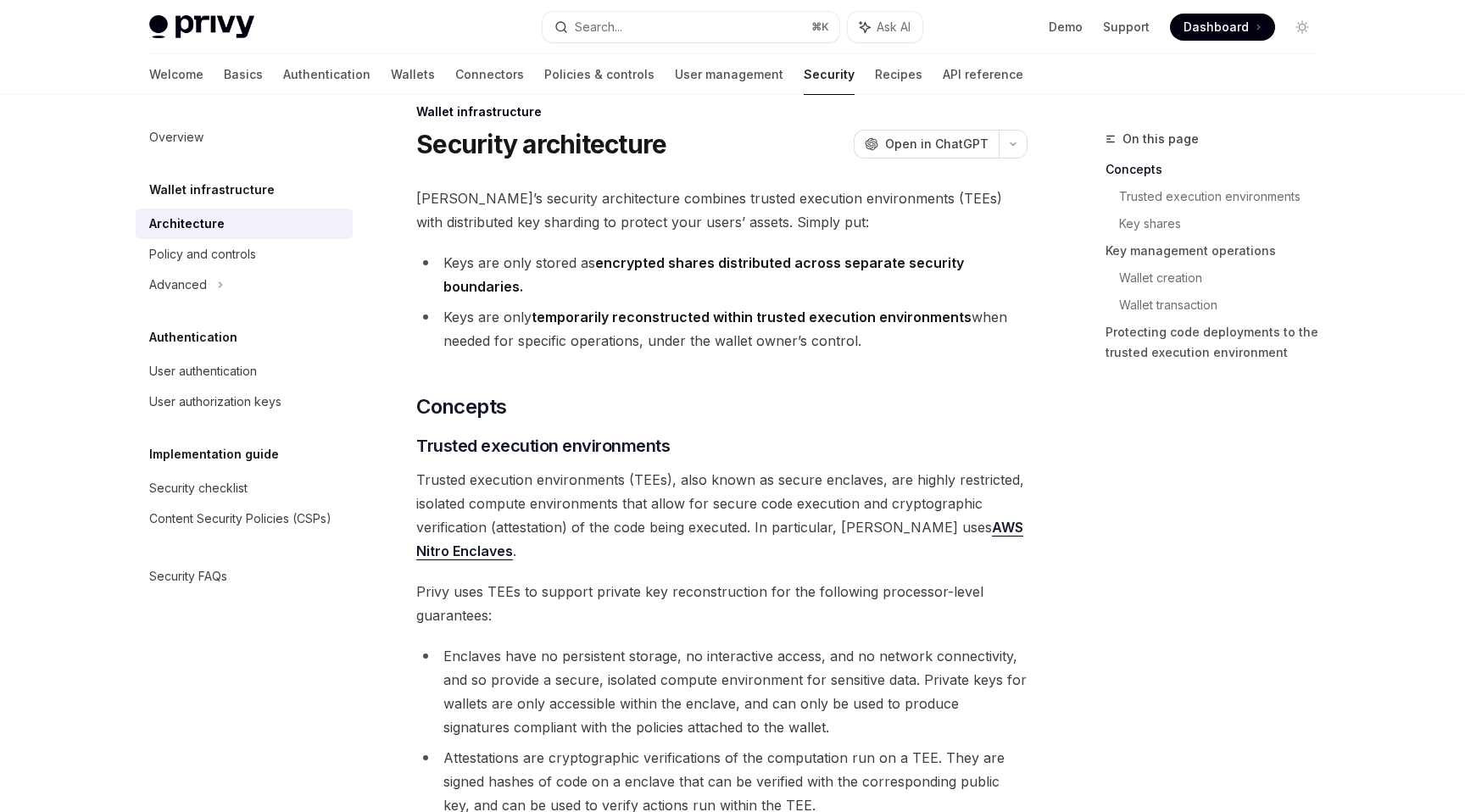
click at [625, 222] on span "[PERSON_NAME]’s security architecture combines trusted execution environments (…" at bounding box center [722, 210] width 611 height 48
click at [609, 197] on span "[PERSON_NAME]’s security architecture combines trusted execution environments (…" at bounding box center [722, 210] width 611 height 48
click at [609, 220] on span "[PERSON_NAME]’s security architecture combines trusted execution environments (…" at bounding box center [722, 210] width 611 height 48
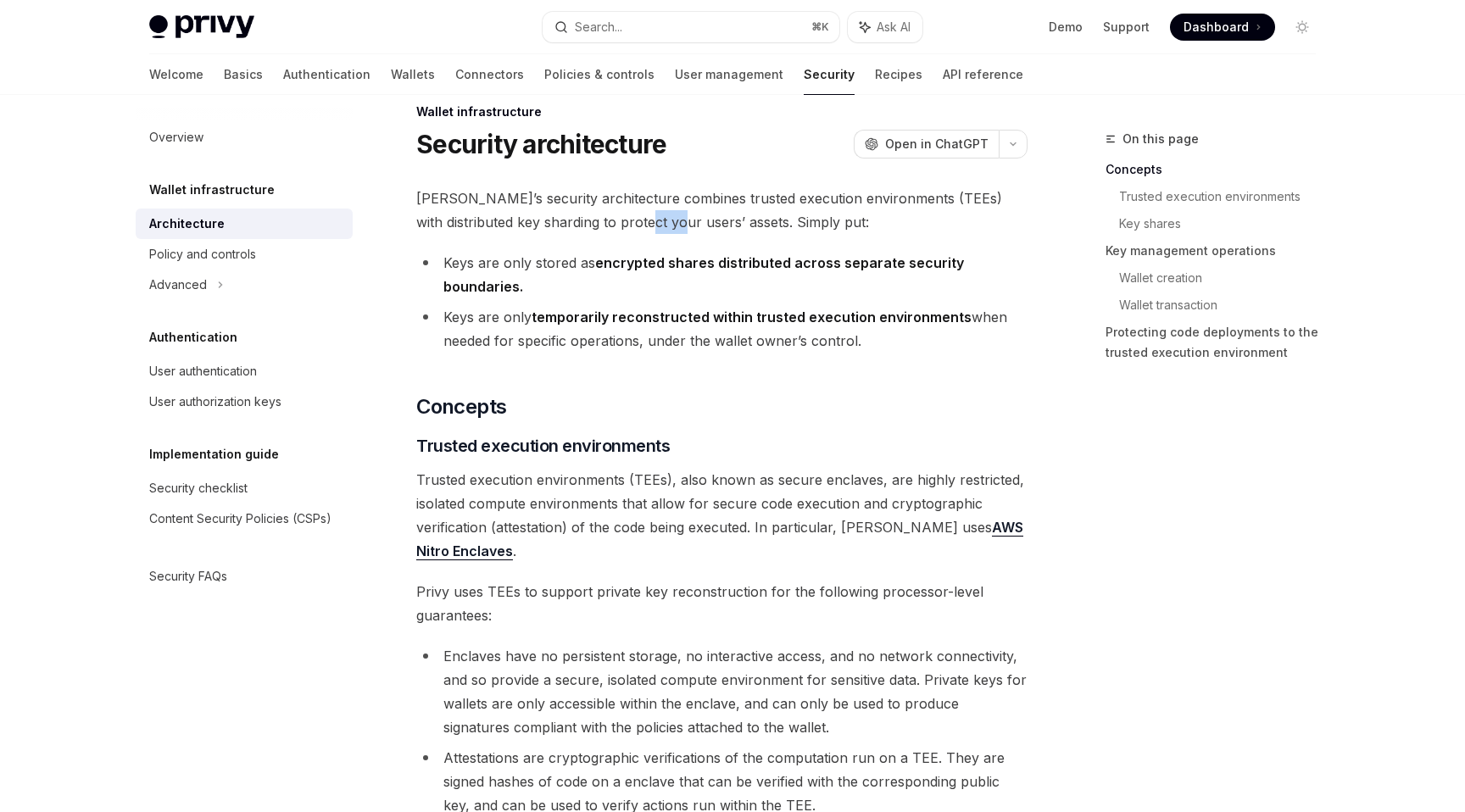
click at [609, 220] on span "[PERSON_NAME]’s security architecture combines trusted execution environments (…" at bounding box center [722, 210] width 611 height 48
click at [646, 220] on span "[PERSON_NAME]’s security architecture combines trusted execution environments (…" at bounding box center [722, 210] width 611 height 48
click at [638, 314] on strong "temporarily reconstructed within trusted execution environments" at bounding box center [751, 316] width 440 height 17
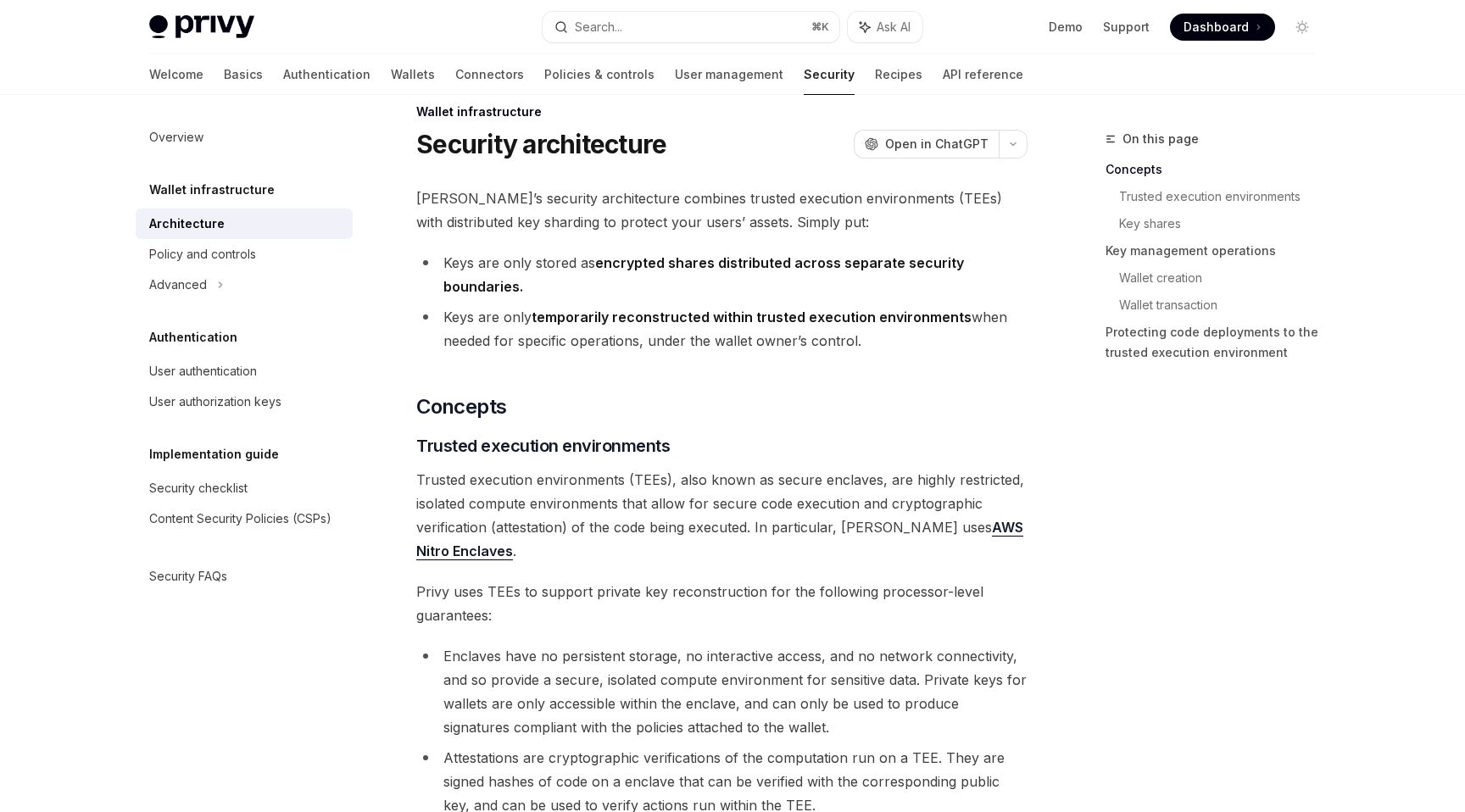
click at [639, 342] on li "Keys are only temporarily reconstructed within trusted execution environments w…" at bounding box center [722, 329] width 611 height 48
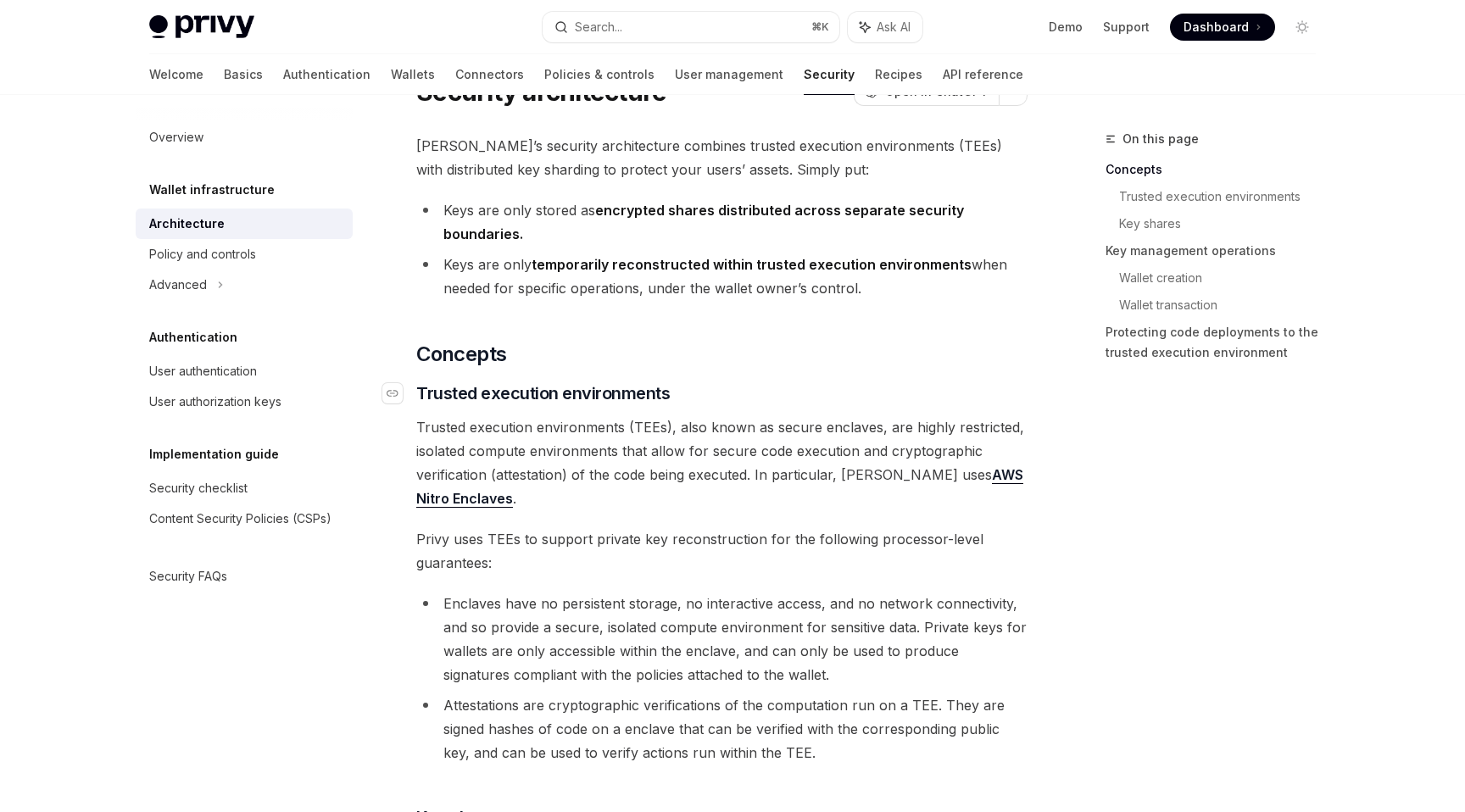
click at [633, 399] on span "Trusted execution environments" at bounding box center [542, 393] width 254 height 24
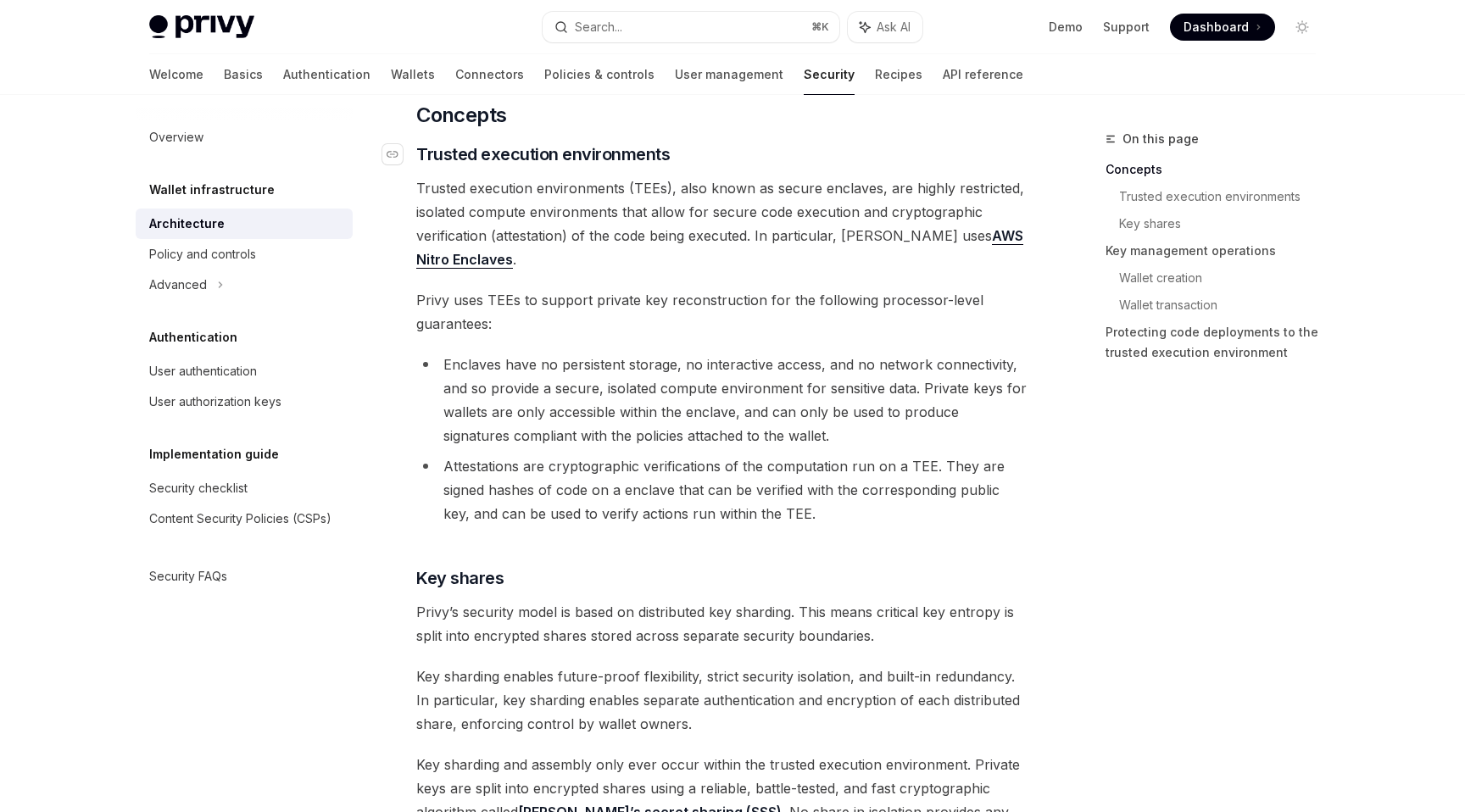
scroll to position [332, 0]
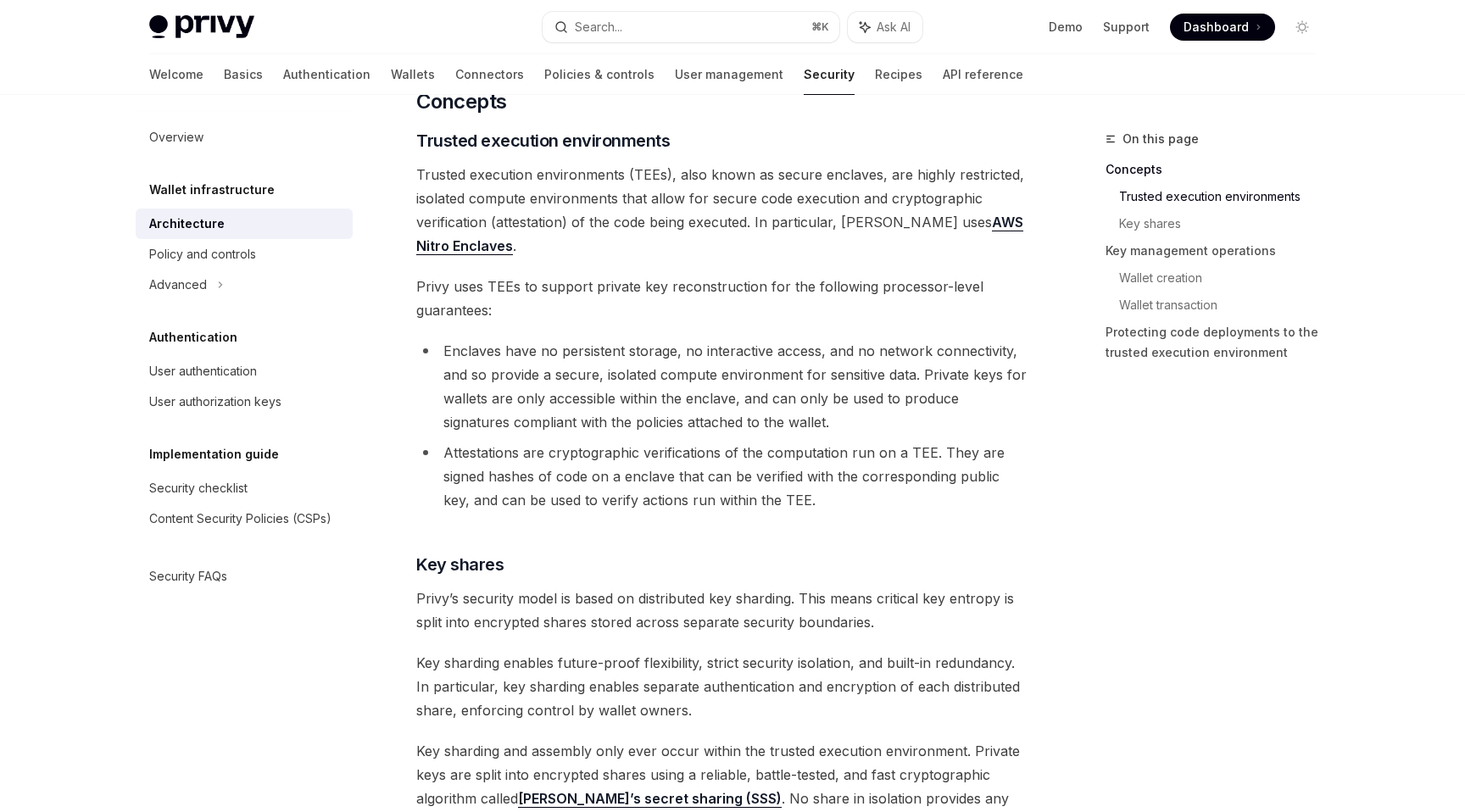
click at [641, 203] on span "Trusted execution environments (TEEs), also known as secure enclaves, are highl…" at bounding box center [722, 210] width 611 height 95
click at [634, 227] on span "Trusted execution environments (TEEs), also known as secure enclaves, are highl…" at bounding box center [722, 210] width 611 height 95
click at [620, 277] on span "Privy uses TEEs to support private key reconstruction for the following process…" at bounding box center [722, 299] width 611 height 48
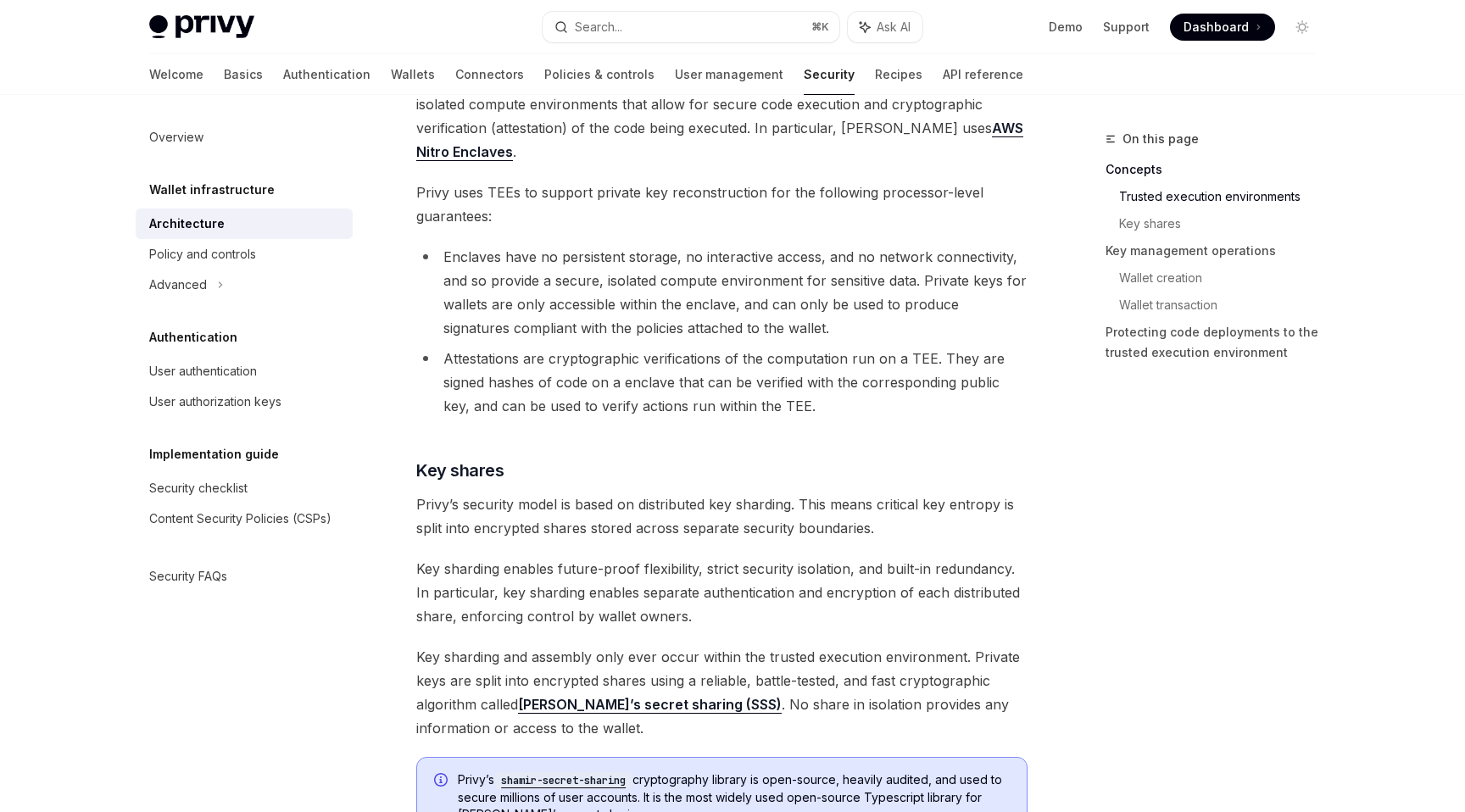
scroll to position [428, 0]
click at [603, 254] on li "Enclaves have no persistent storage, no interactive access, and no network conn…" at bounding box center [722, 290] width 611 height 95
click at [603, 278] on li "Enclaves have no persistent storage, no interactive access, and no network conn…" at bounding box center [722, 290] width 611 height 95
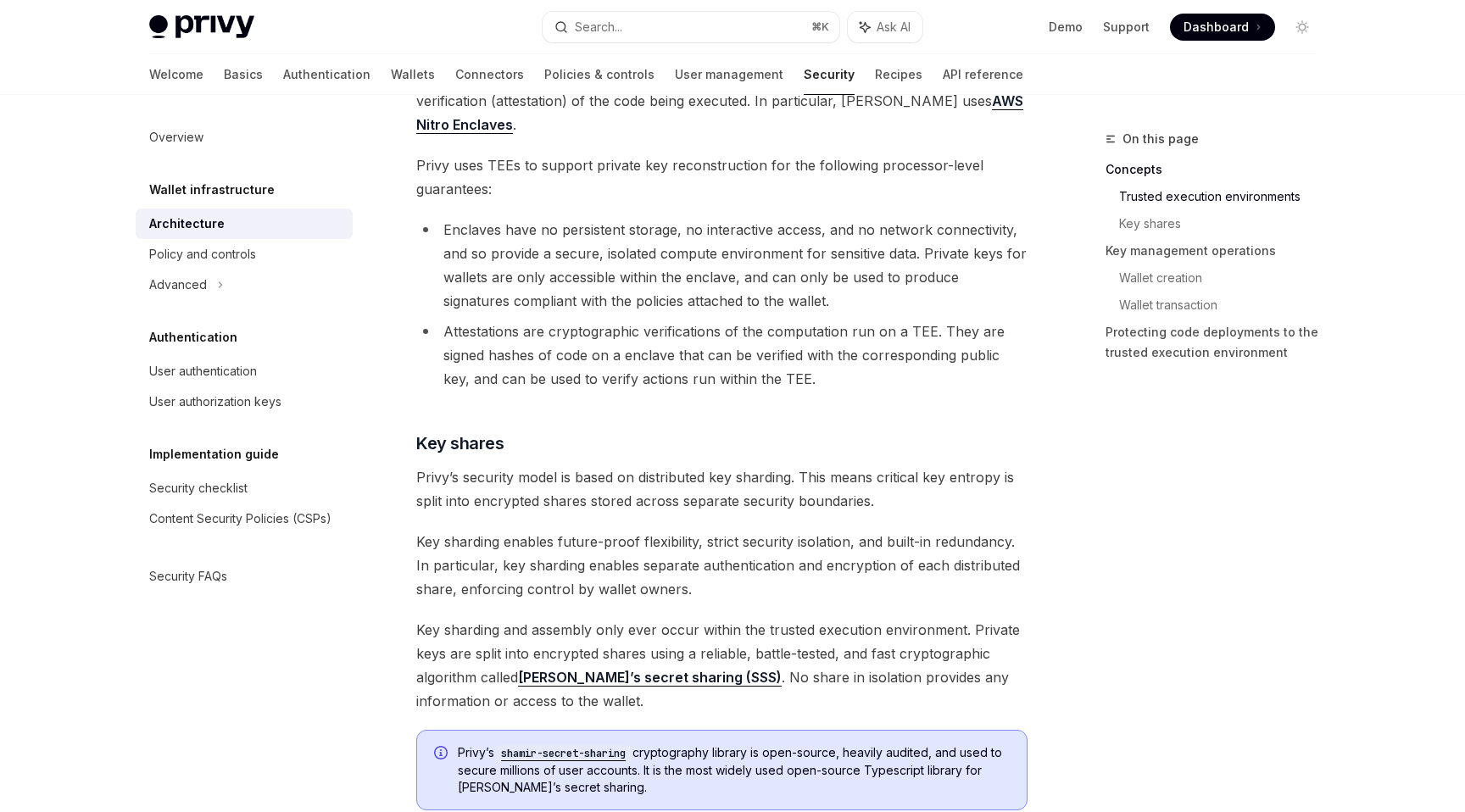
scroll to position [455, 0]
click at [585, 249] on li "Enclaves have no persistent storage, no interactive access, and no network conn…" at bounding box center [722, 264] width 611 height 95
click at [627, 249] on li "Enclaves have no persistent storage, no interactive access, and no network conn…" at bounding box center [722, 264] width 611 height 95
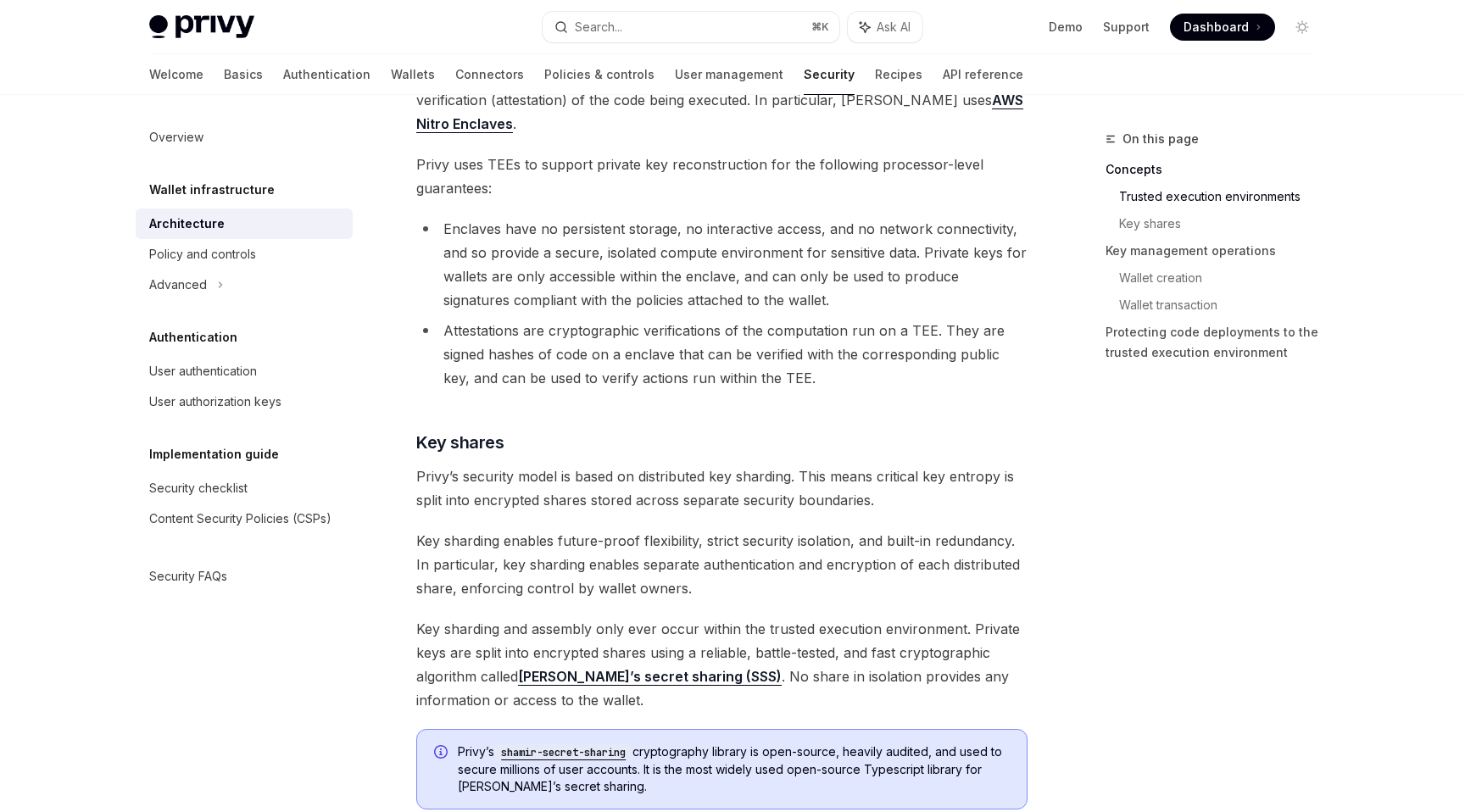
click at [596, 266] on li "Enclaves have no persistent storage, no interactive access, and no network conn…" at bounding box center [722, 264] width 611 height 95
click at [631, 272] on li "Enclaves have no persistent storage, no interactive access, and no network conn…" at bounding box center [722, 264] width 611 height 95
click at [632, 296] on li "Enclaves have no persistent storage, no interactive access, and no network conn…" at bounding box center [722, 264] width 611 height 95
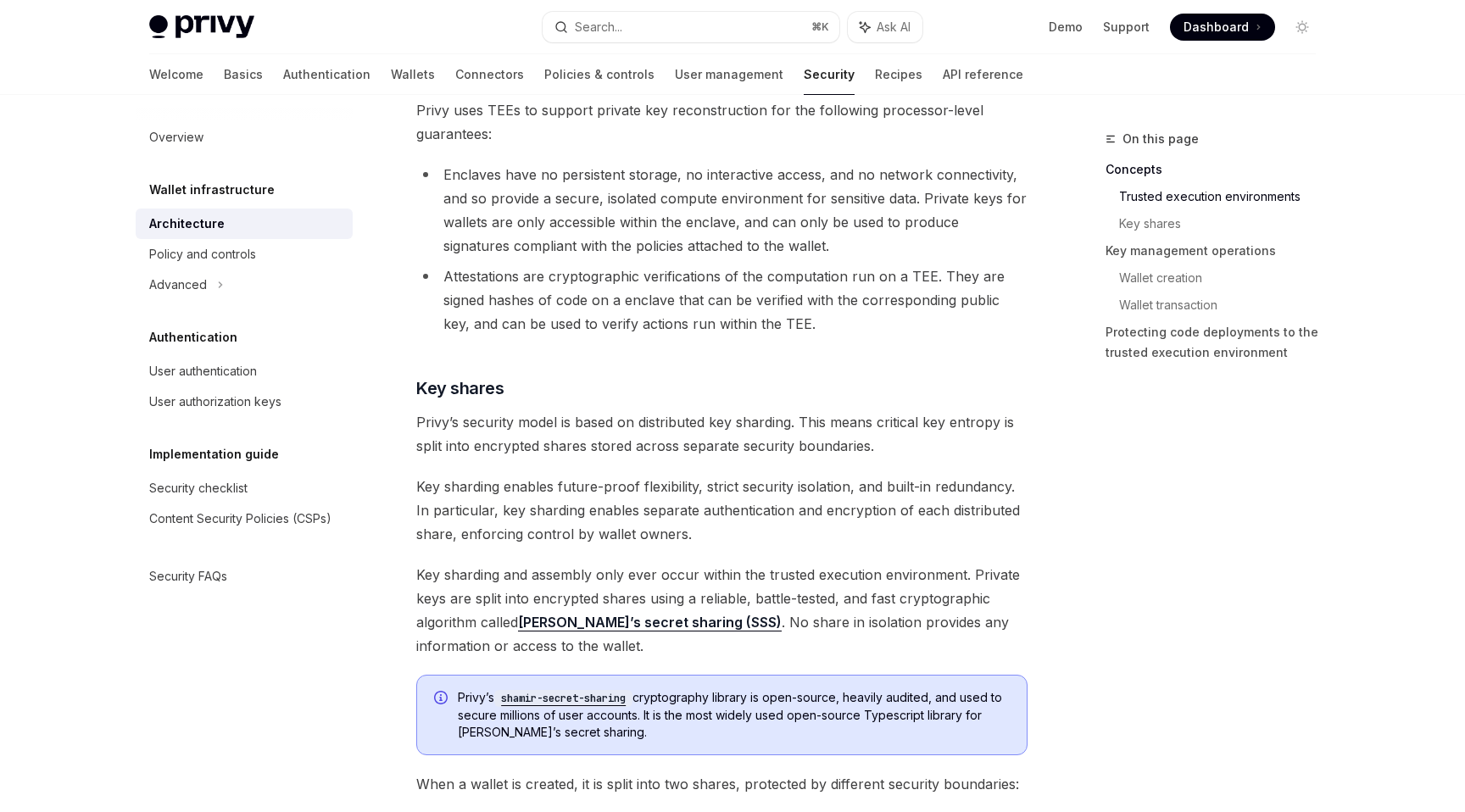
scroll to position [522, 0]
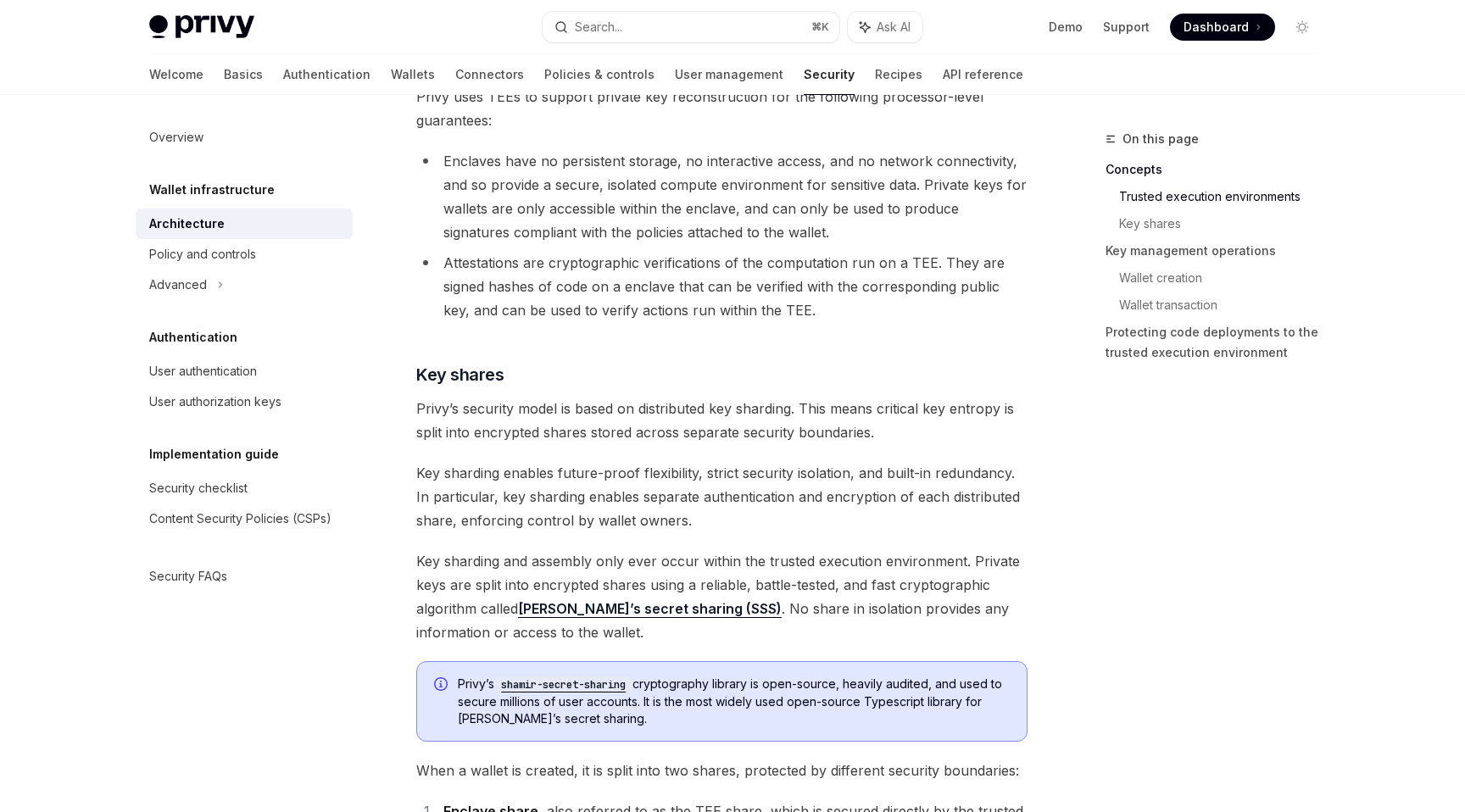
click at [605, 260] on li "Attestations are cryptographic verifications of the computation run on a TEE. T…" at bounding box center [722, 287] width 611 height 72
click at [612, 291] on li "Attestations are cryptographic verifications of the computation run on a TEE. T…" at bounding box center [722, 287] width 611 height 72
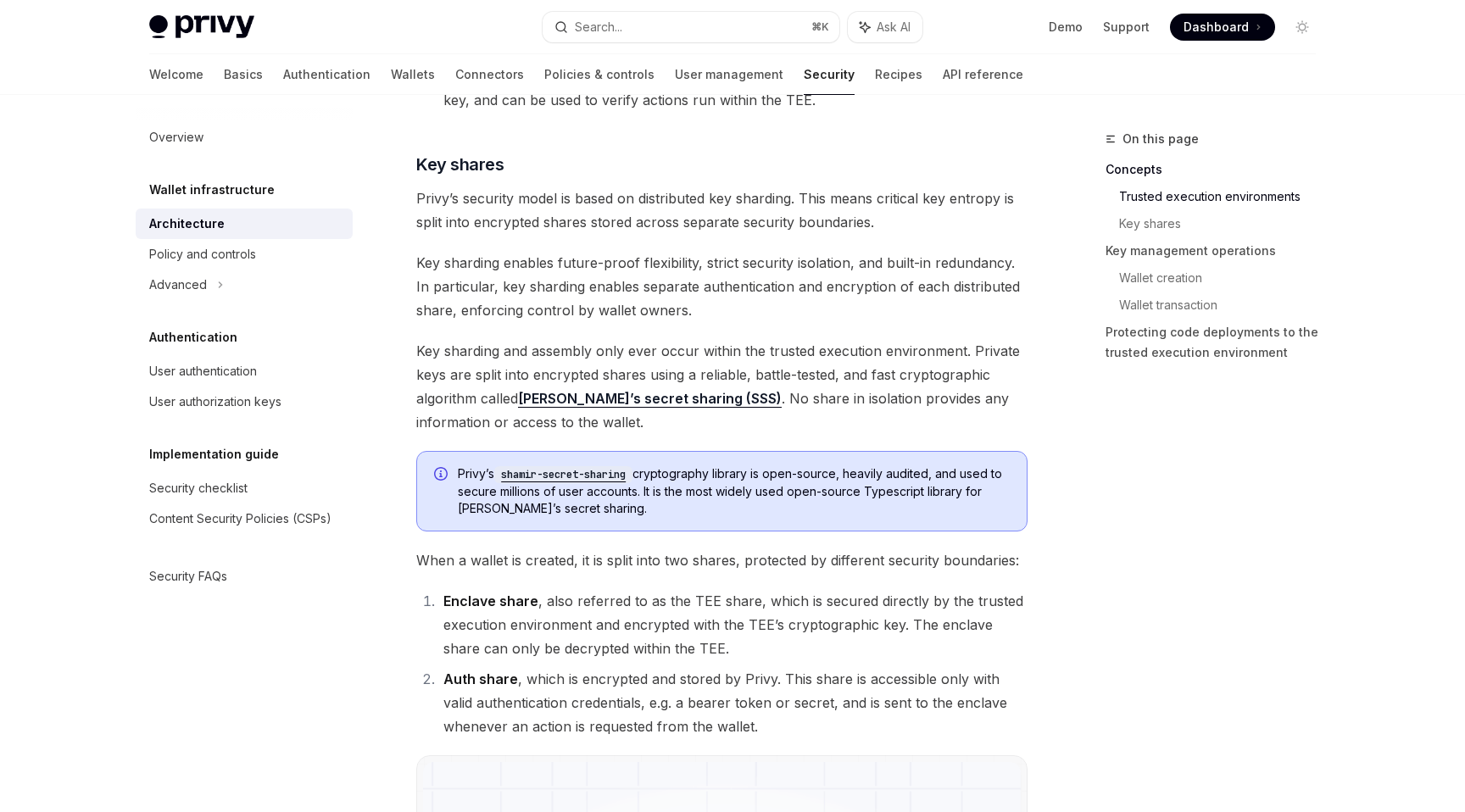
scroll to position [733, 0]
click at [610, 219] on span "Privy’s security model is based on distributed key sharding. This means critica…" at bounding box center [722, 210] width 611 height 48
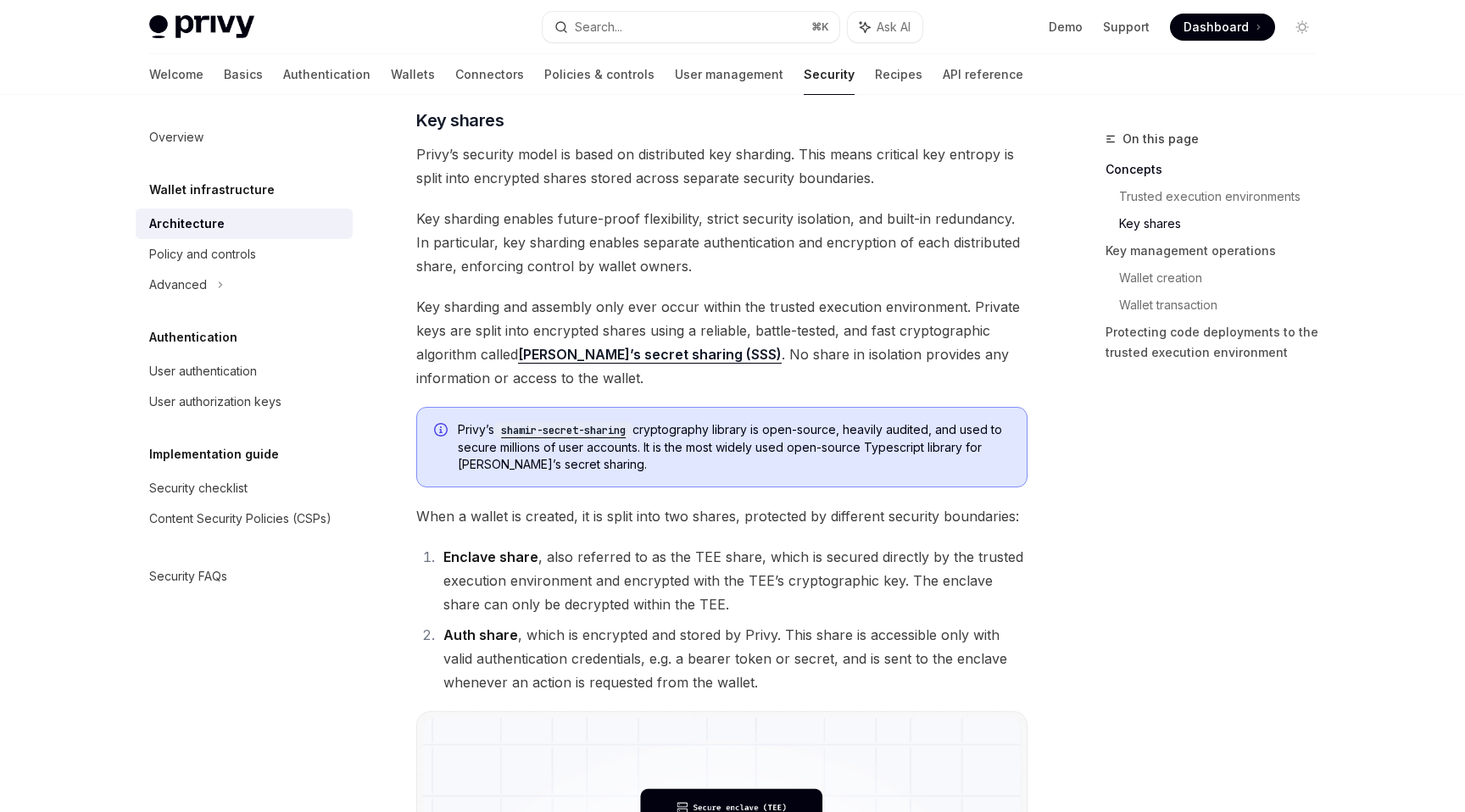
scroll to position [782, 0]
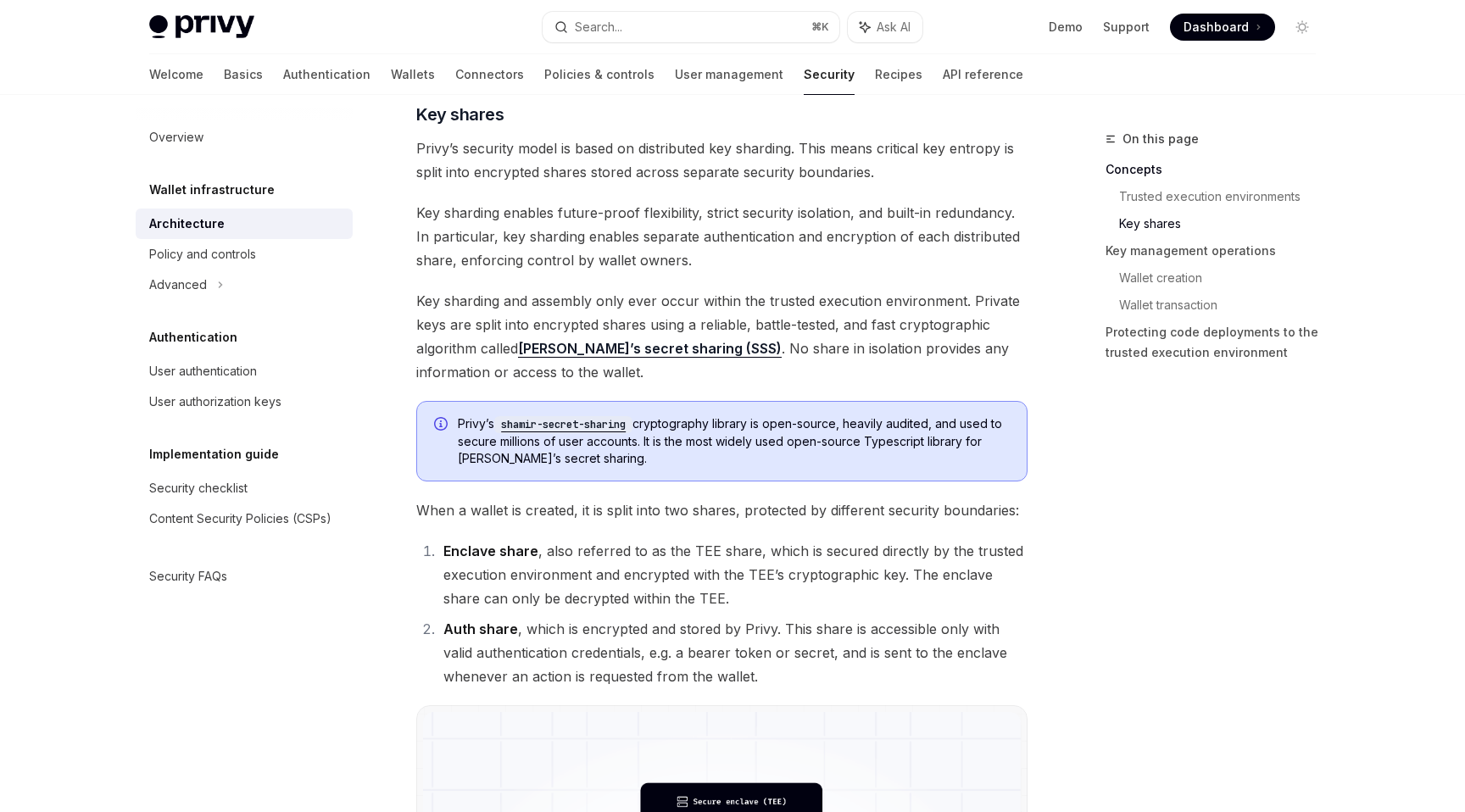
click at [595, 222] on span "Key sharding enables future-proof flexibility, strict security isolation, and b…" at bounding box center [722, 237] width 611 height 72
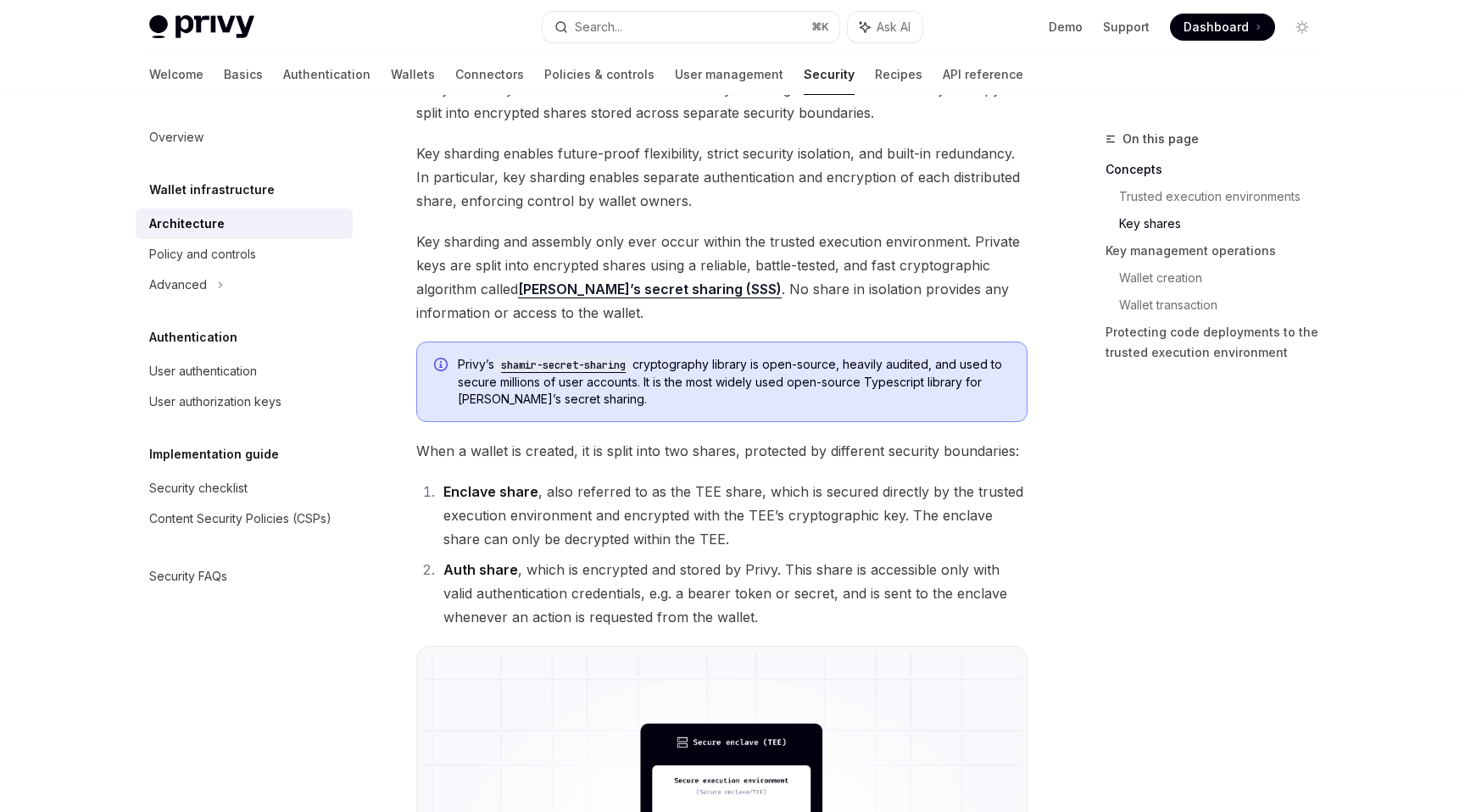
scroll to position [843, 0]
click at [616, 262] on span "Key sharding and assembly only ever occur within the trusted execution environm…" at bounding box center [722, 276] width 611 height 95
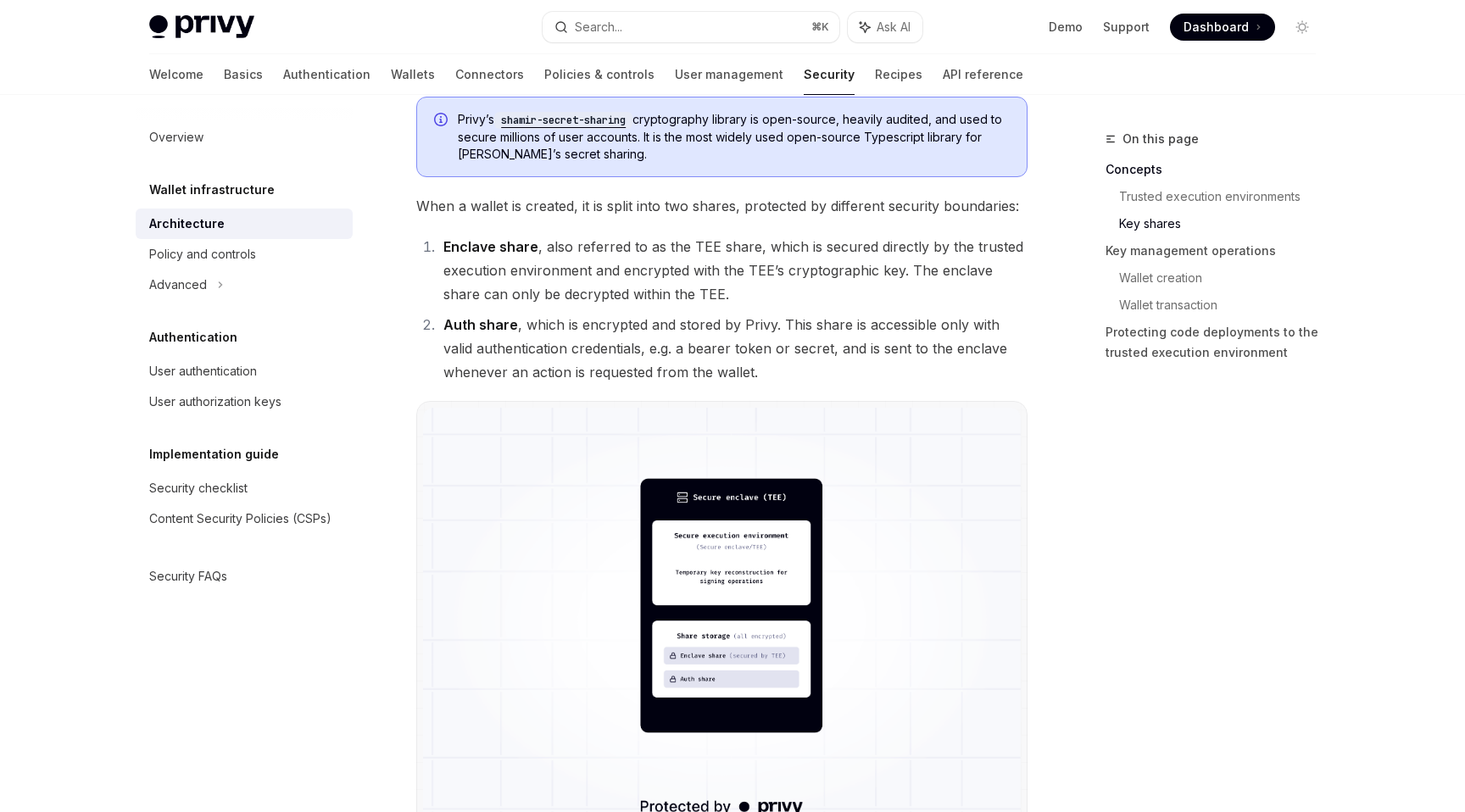
scroll to position [1094, 0]
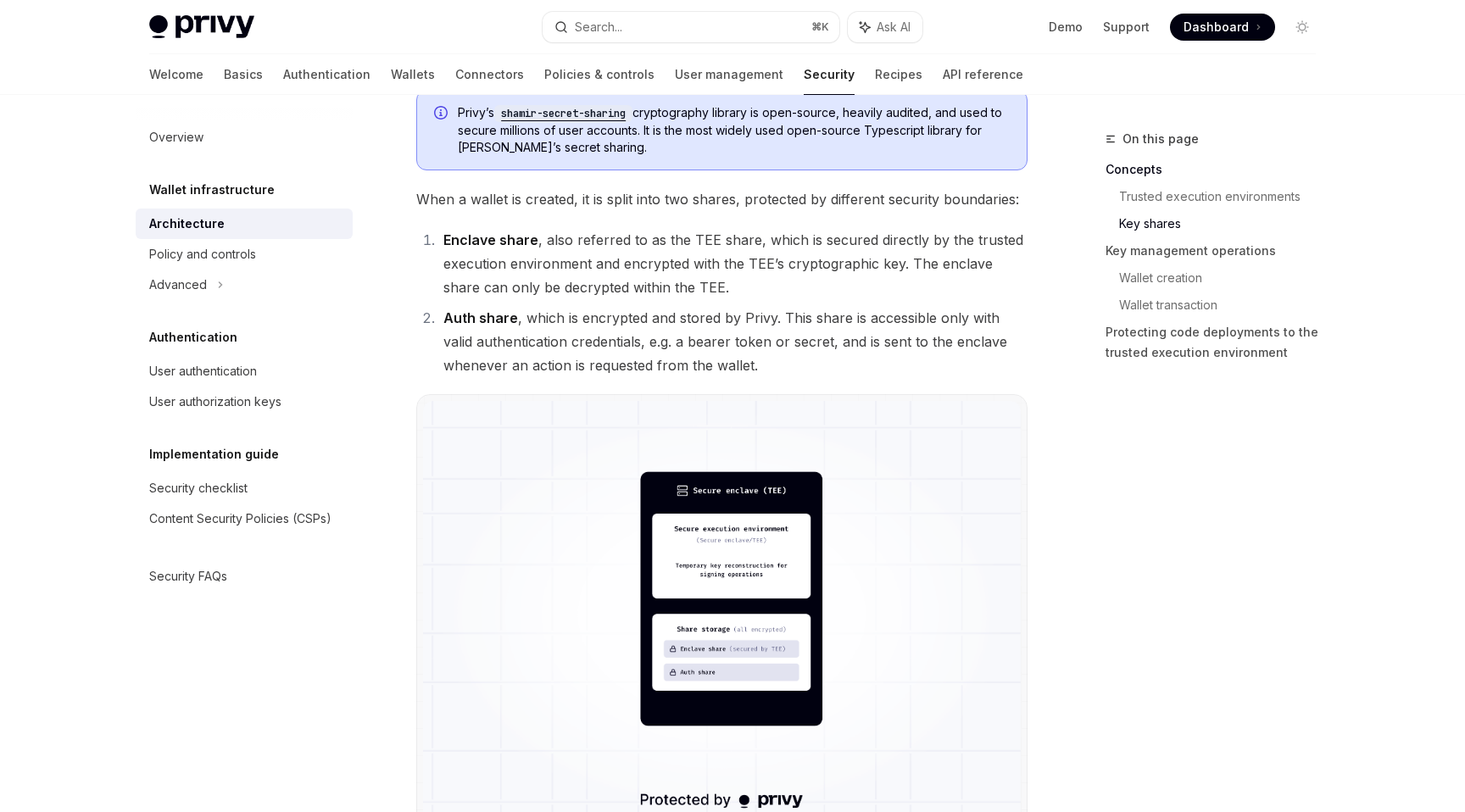
click at [604, 240] on li "Enclave share , also referred to as the TEE share, which is secured directly by…" at bounding box center [732, 264] width 589 height 72
click at [645, 240] on li "Enclave share , also referred to as the TEE share, which is secured directly by…" at bounding box center [732, 264] width 589 height 72
click at [635, 276] on li "Enclave share , also referred to as the TEE share, which is secured directly by…" at bounding box center [732, 264] width 589 height 72
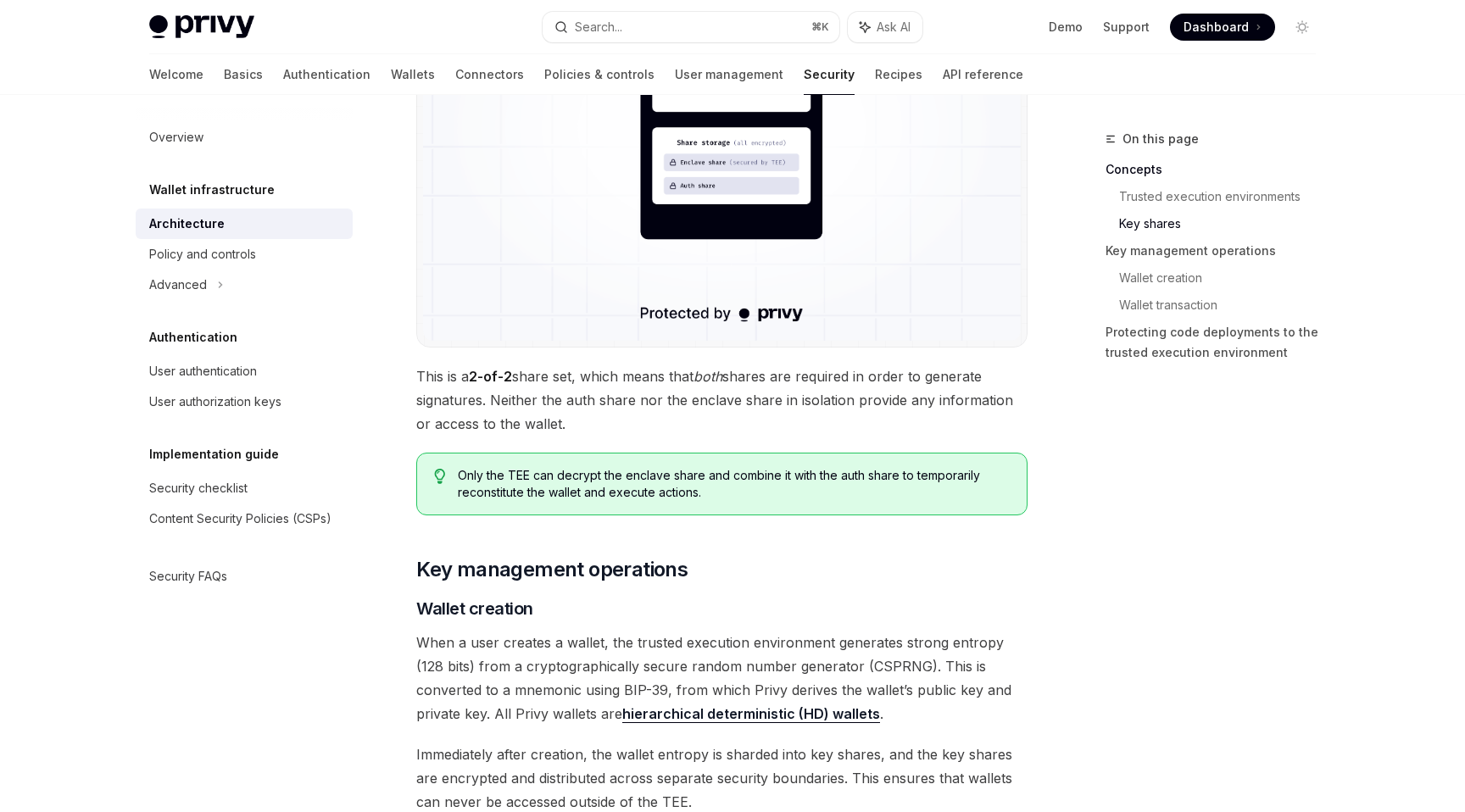
scroll to position [1585, 0]
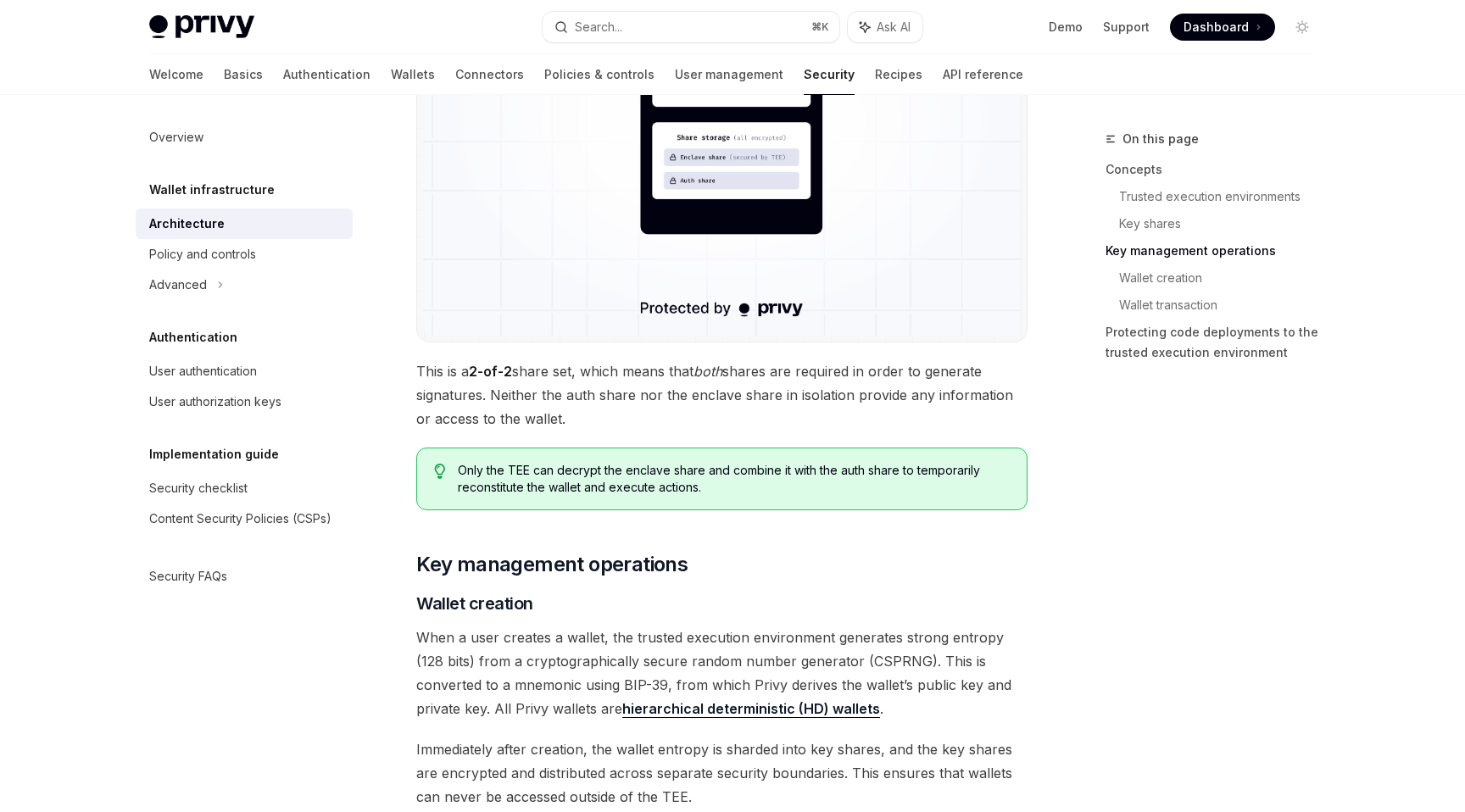
click at [636, 374] on span "This is a 2-of-2 share set, which means that both shares are required in order …" at bounding box center [722, 395] width 611 height 72
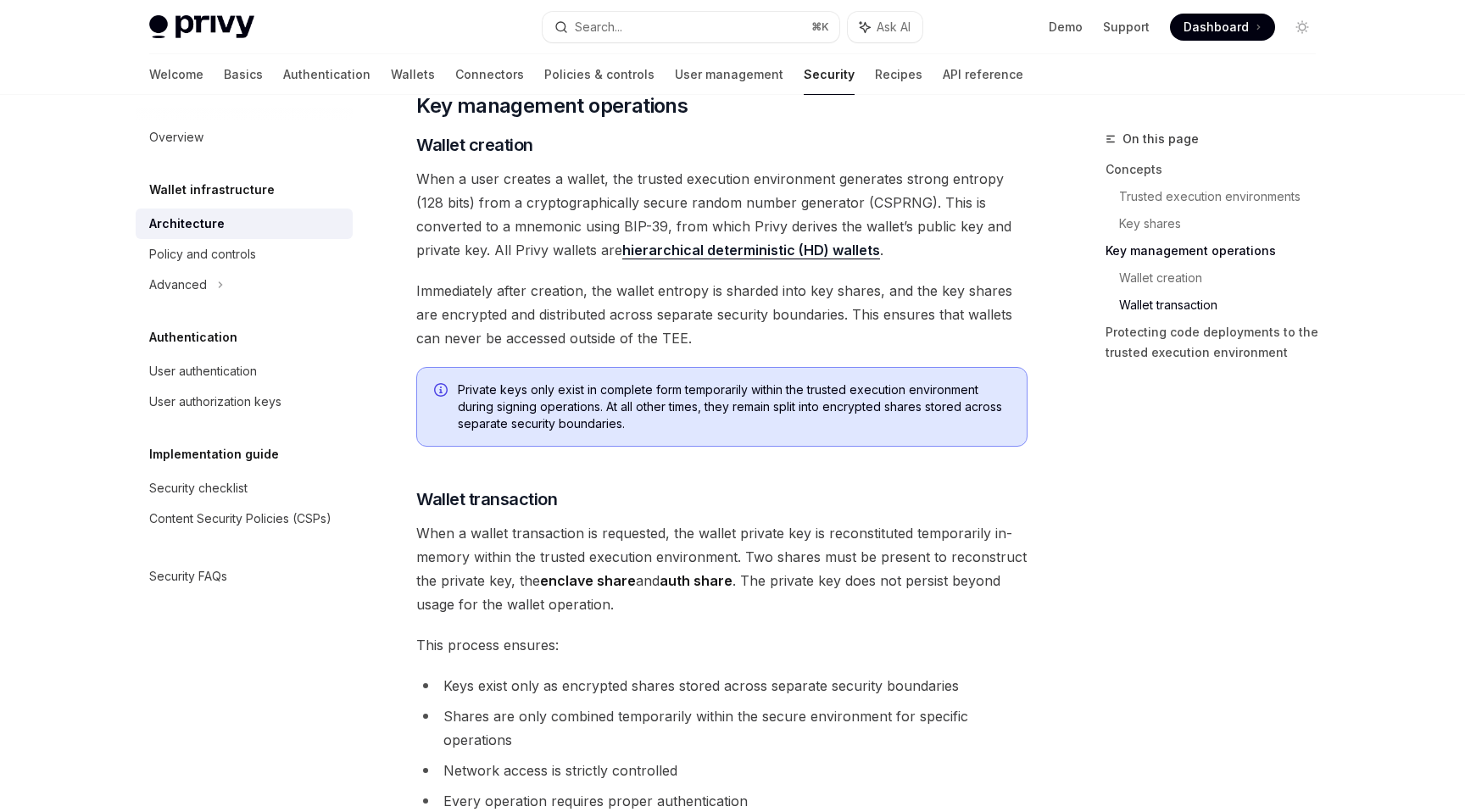
scroll to position [1937, 0]
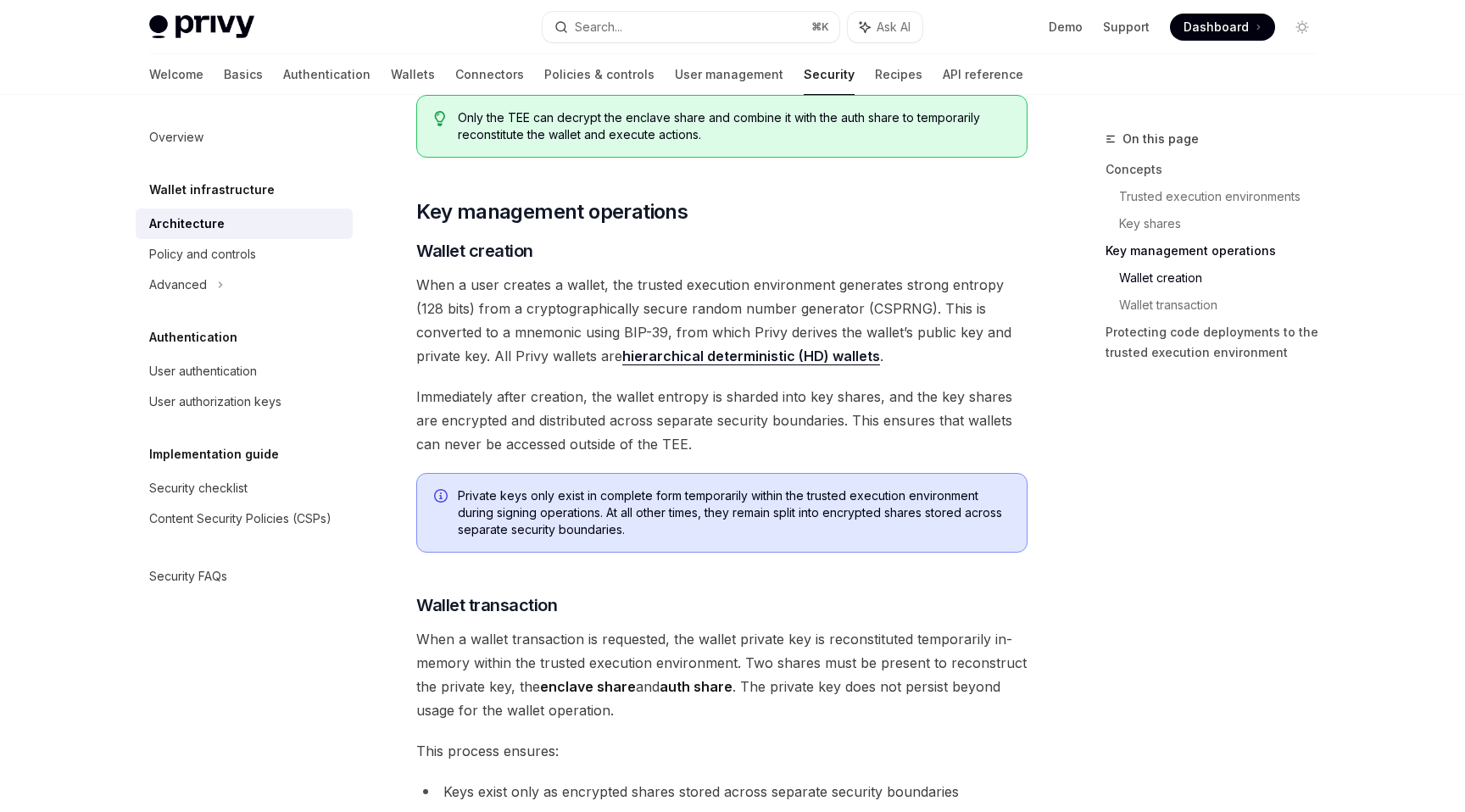
click at [683, 495] on span "Private keys only exist in complete form temporarily within the trusted executi…" at bounding box center [733, 512] width 552 height 51
click at [769, 495] on span "Private keys only exist in complete form temporarily within the trusted executi…" at bounding box center [733, 512] width 552 height 51
click at [763, 509] on span "Private keys only exist in complete form temporarily within the trusted executi…" at bounding box center [733, 512] width 552 height 51
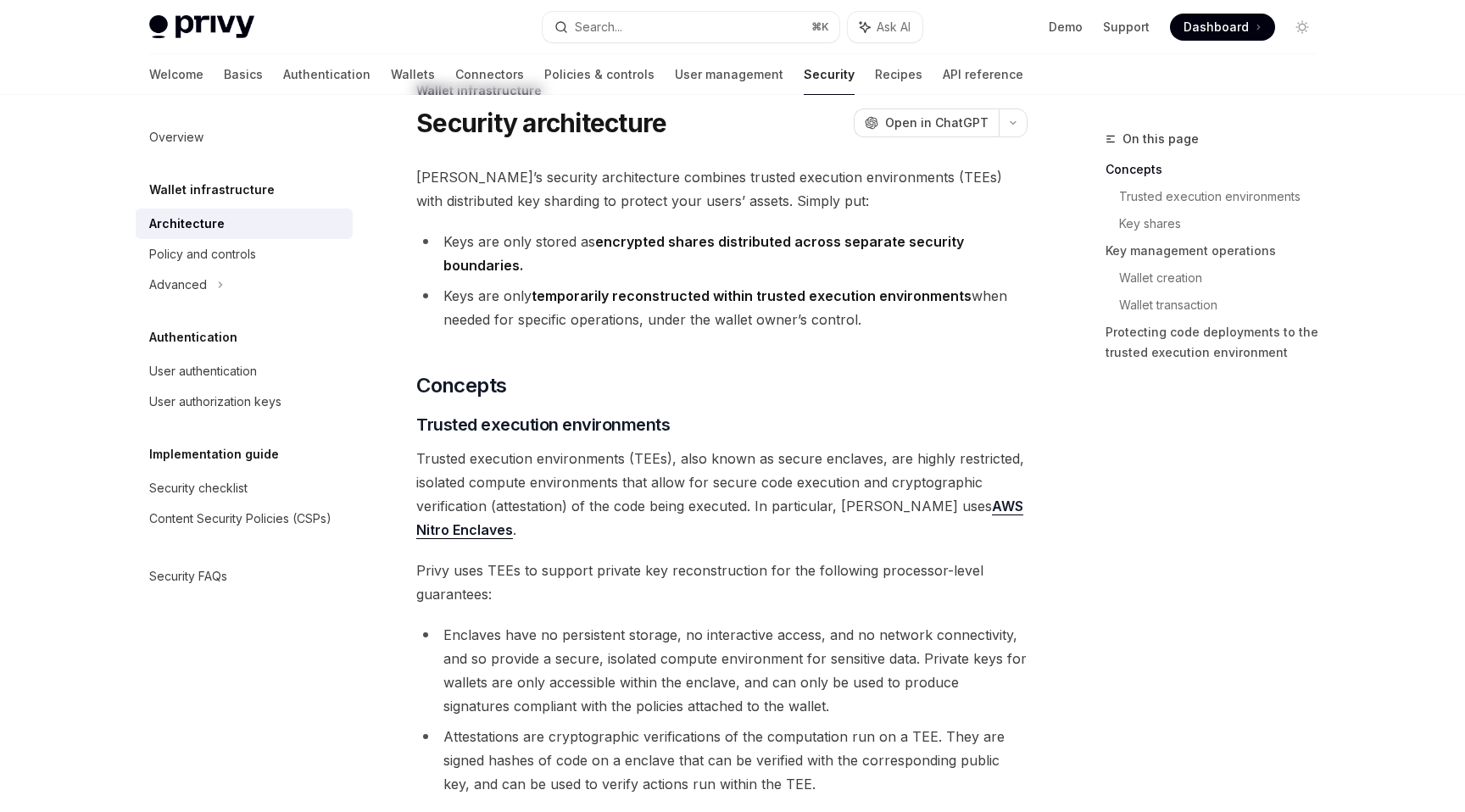
scroll to position [0, 0]
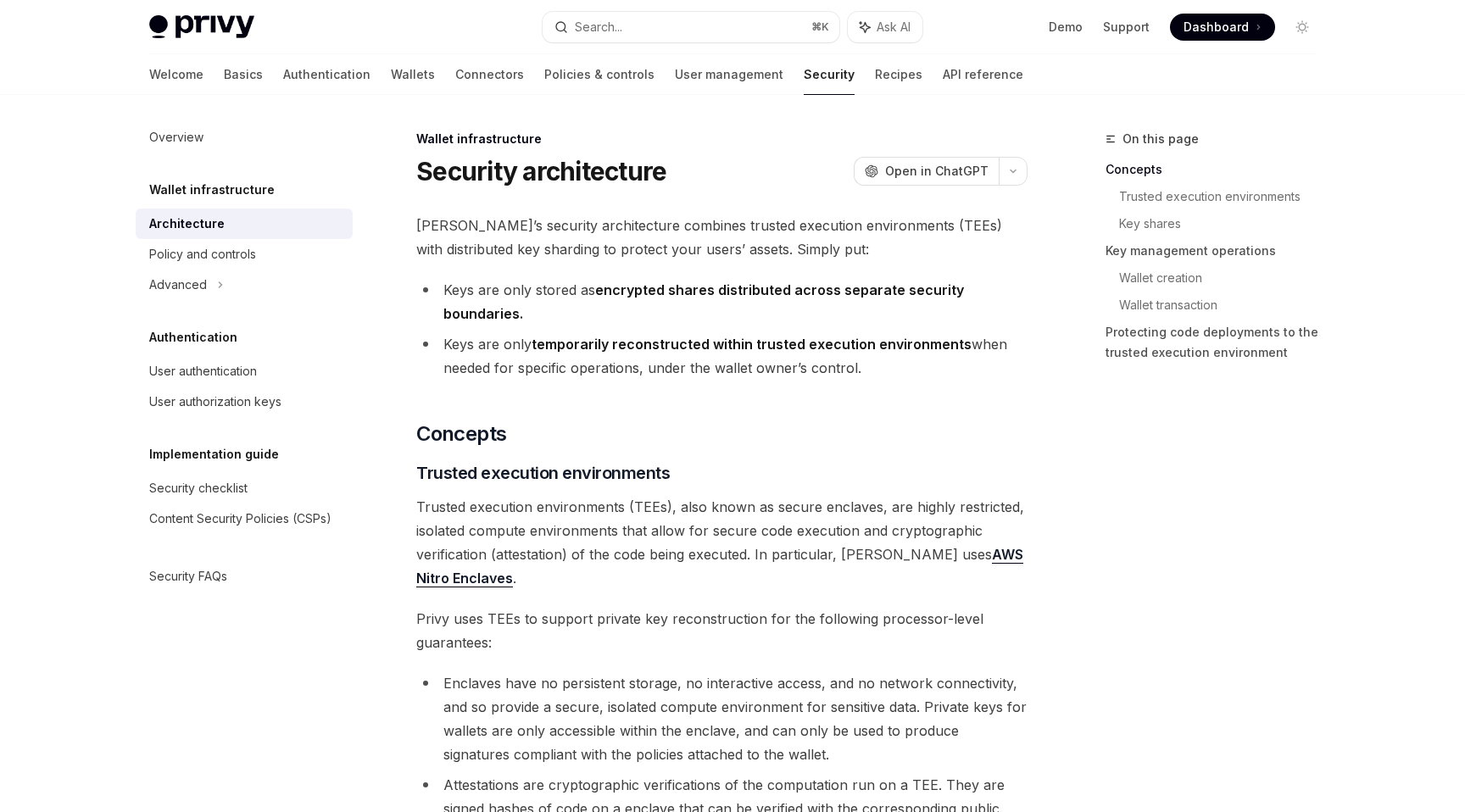
click at [595, 223] on span "[PERSON_NAME]’s security architecture combines trusted execution environments (…" at bounding box center [722, 238] width 611 height 48
click at [617, 226] on span "[PERSON_NAME]’s security architecture combines trusted execution environments (…" at bounding box center [722, 238] width 611 height 48
click at [677, 227] on span "[PERSON_NAME]’s security architecture combines trusted execution environments (…" at bounding box center [722, 238] width 611 height 48
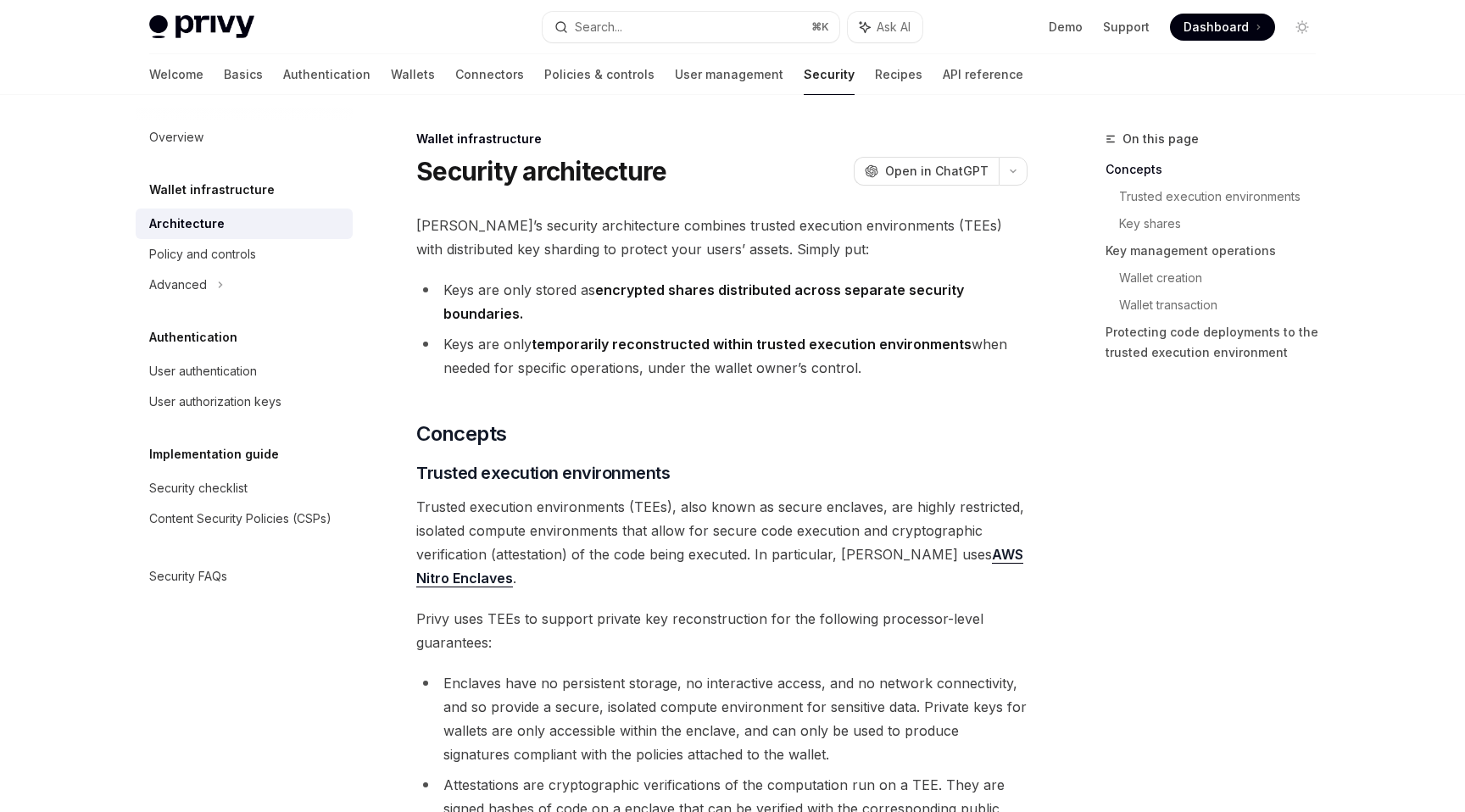
click at [748, 222] on span "[PERSON_NAME]’s security architecture combines trusted execution environments (…" at bounding box center [722, 238] width 611 height 48
click at [705, 251] on span "[PERSON_NAME]’s security architecture combines trusted execution environments (…" at bounding box center [722, 238] width 611 height 48
click at [728, 225] on span "[PERSON_NAME]’s security architecture combines trusted execution environments (…" at bounding box center [722, 238] width 611 height 48
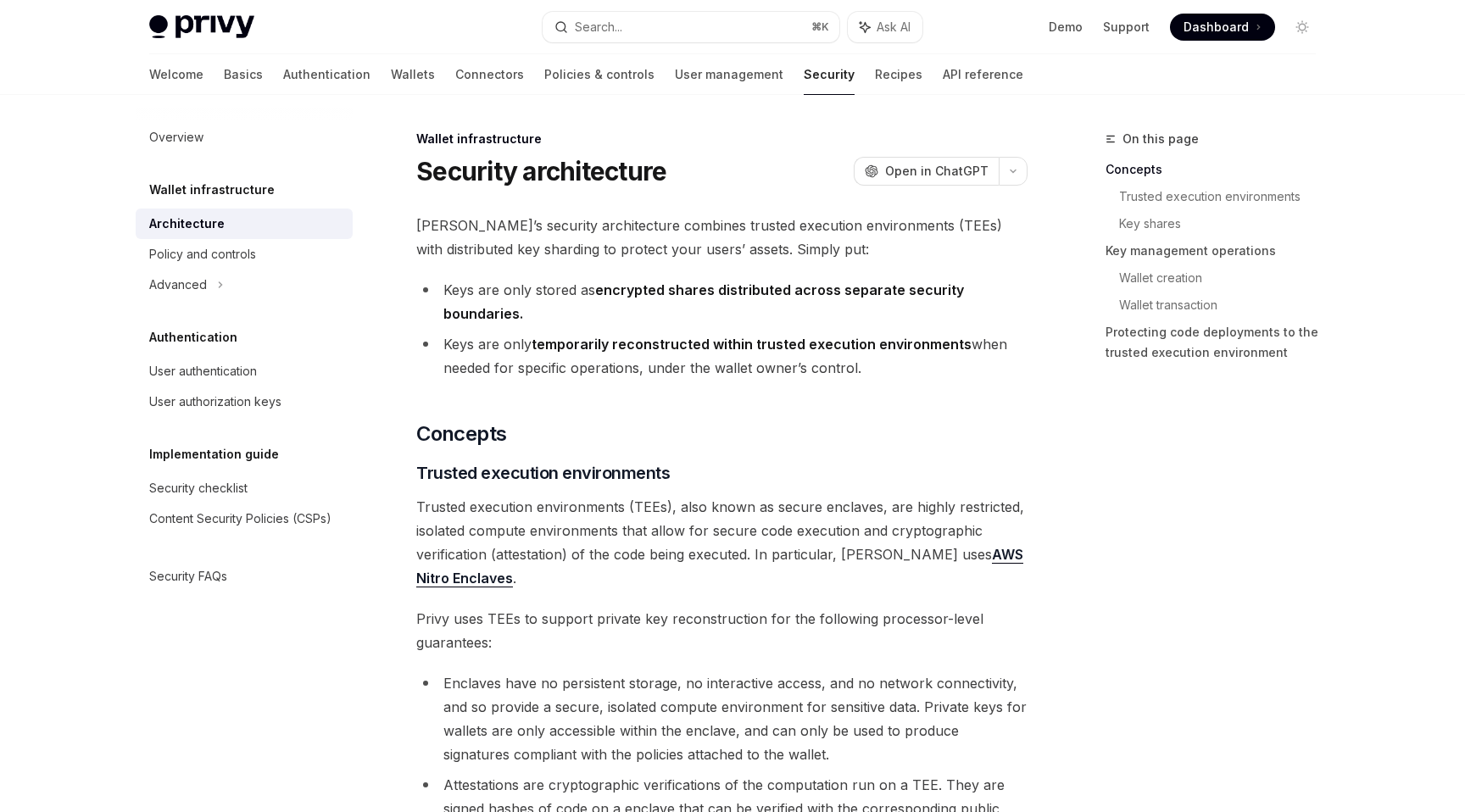
click at [713, 241] on span "[PERSON_NAME]’s security architecture combines trusted execution environments (…" at bounding box center [722, 238] width 611 height 48
click at [732, 232] on span "[PERSON_NAME]’s security architecture combines trusted execution environments (…" at bounding box center [722, 238] width 611 height 48
click at [672, 379] on li "Keys are only temporarily reconstructed within trusted execution environments w…" at bounding box center [722, 356] width 611 height 48
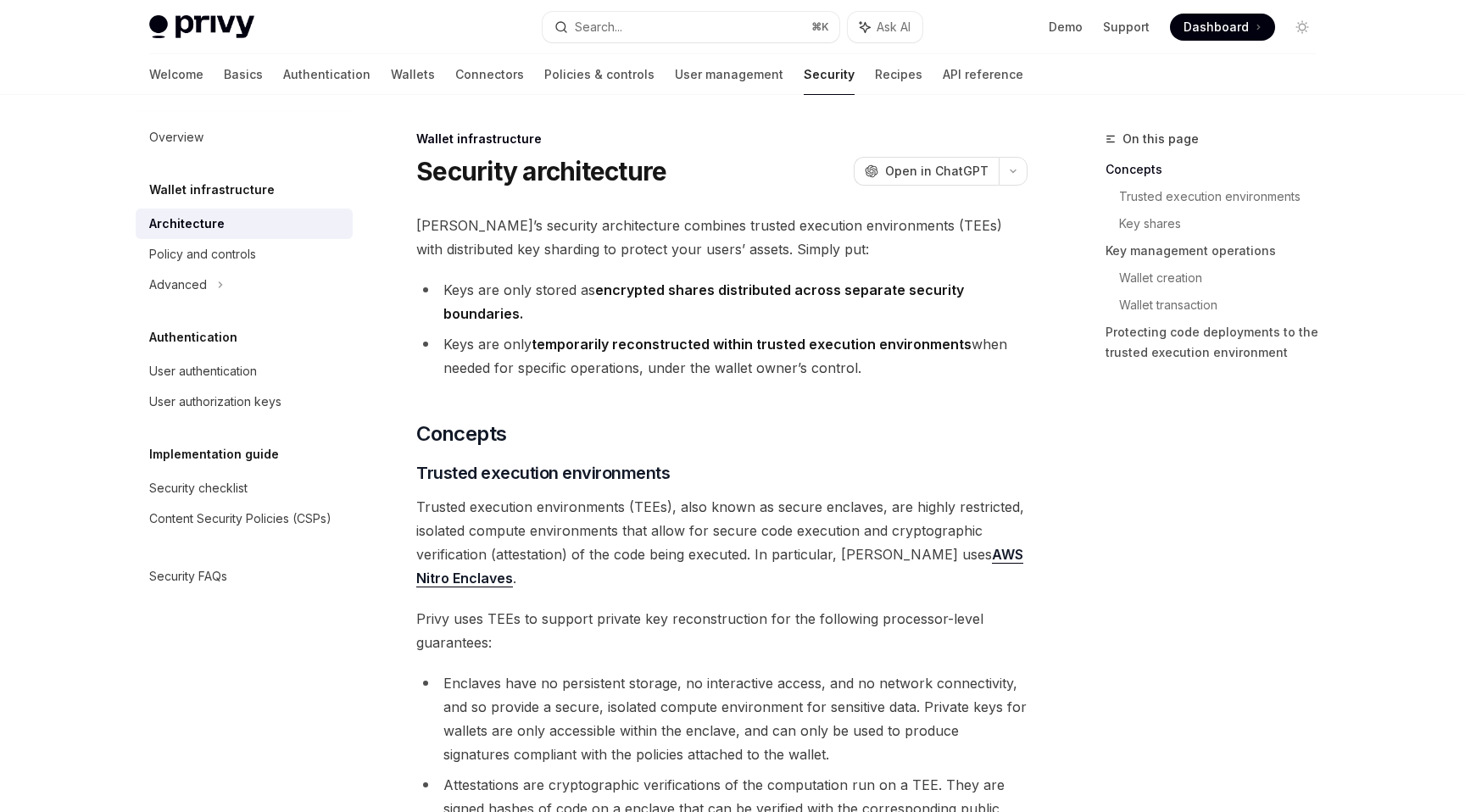
click at [530, 283] on li "Keys are only stored as encrypted shares distributed across separate security b…" at bounding box center [722, 302] width 611 height 48
click at [489, 235] on span "[PERSON_NAME]’s security architecture combines trusted execution environments (…" at bounding box center [722, 238] width 611 height 48
click at [562, 228] on span "[PERSON_NAME]’s security architecture combines trusted execution environments (…" at bounding box center [722, 238] width 611 height 48
